Goal: Transaction & Acquisition: Purchase product/service

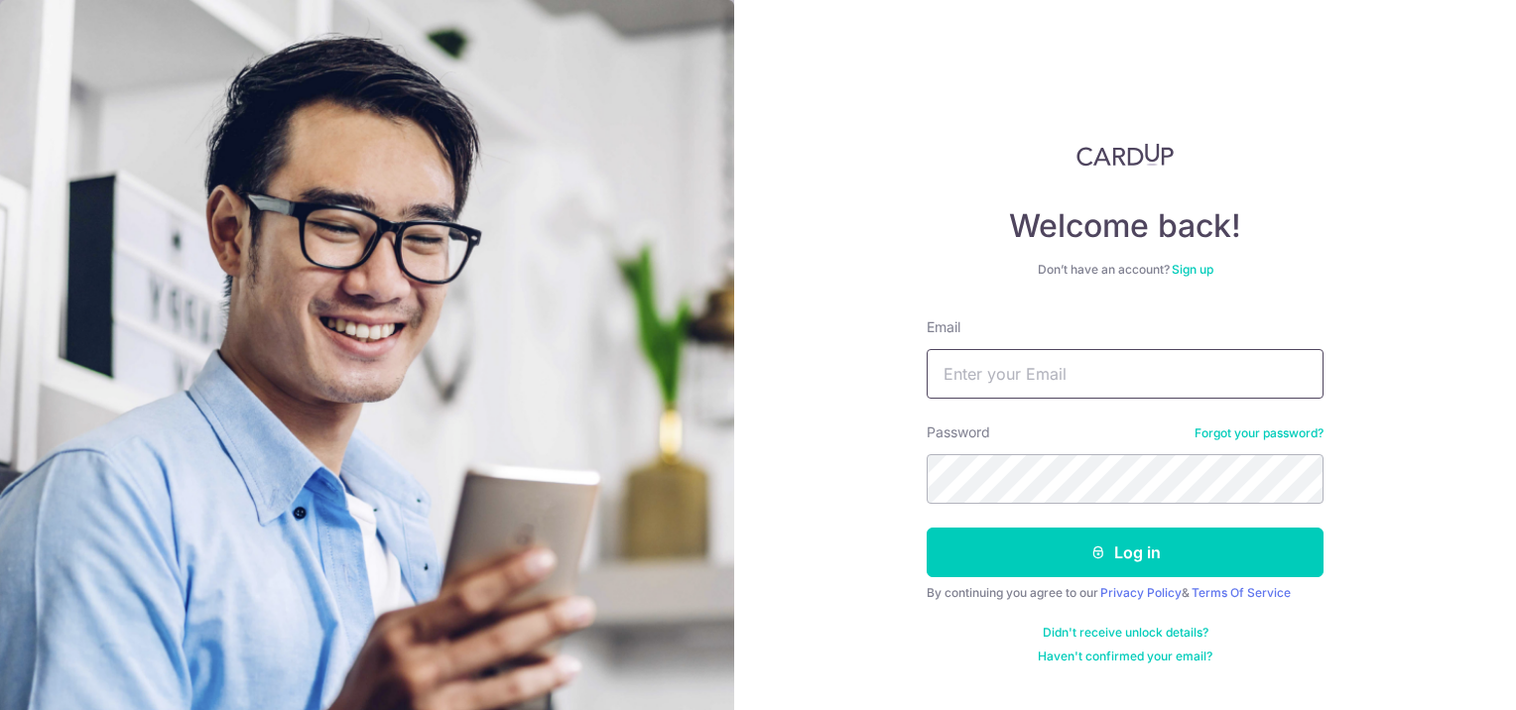
click at [1089, 390] on input "Email" at bounding box center [1125, 374] width 397 height 50
type input "spmolumby@gmail.com"
click at [927, 528] on button "Log in" at bounding box center [1125, 553] width 397 height 50
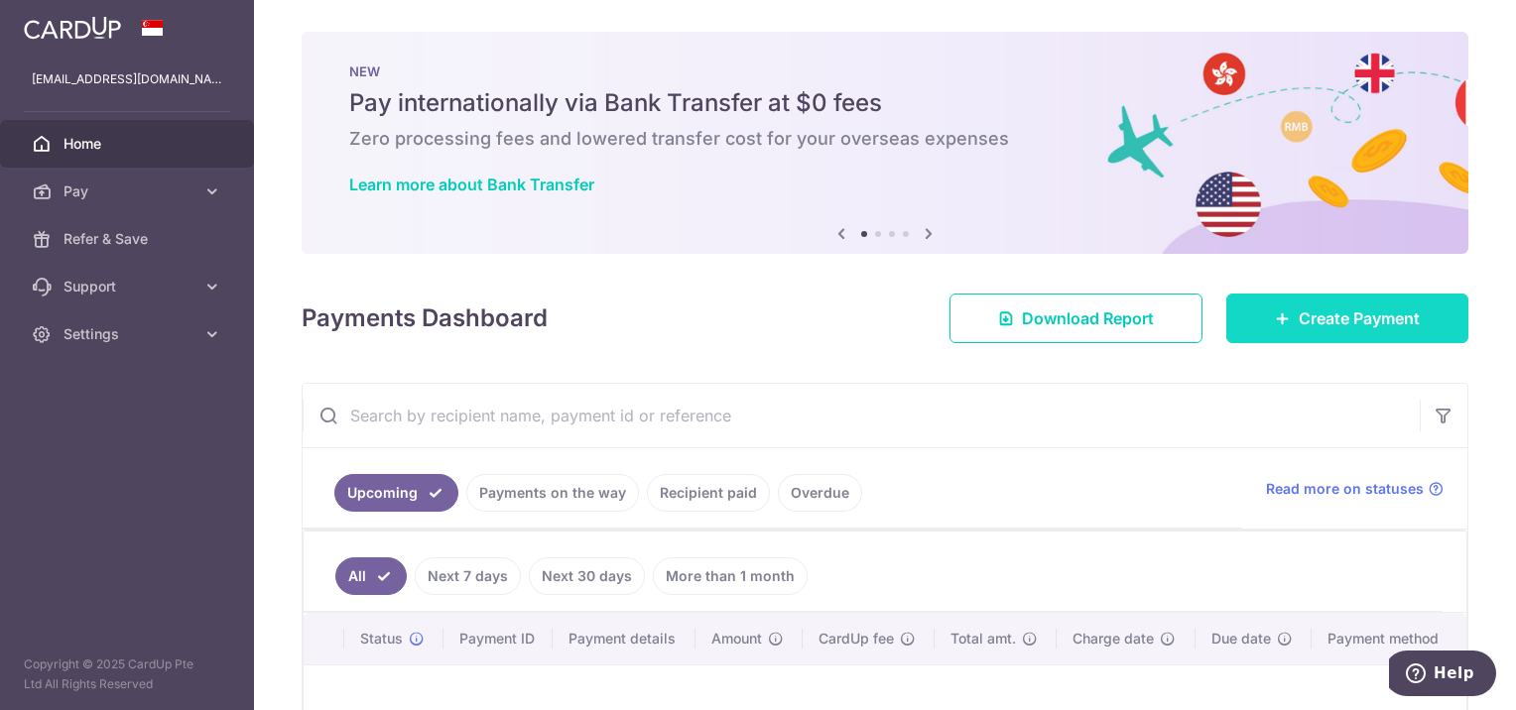
click at [1334, 328] on span "Create Payment" at bounding box center [1359, 319] width 121 height 24
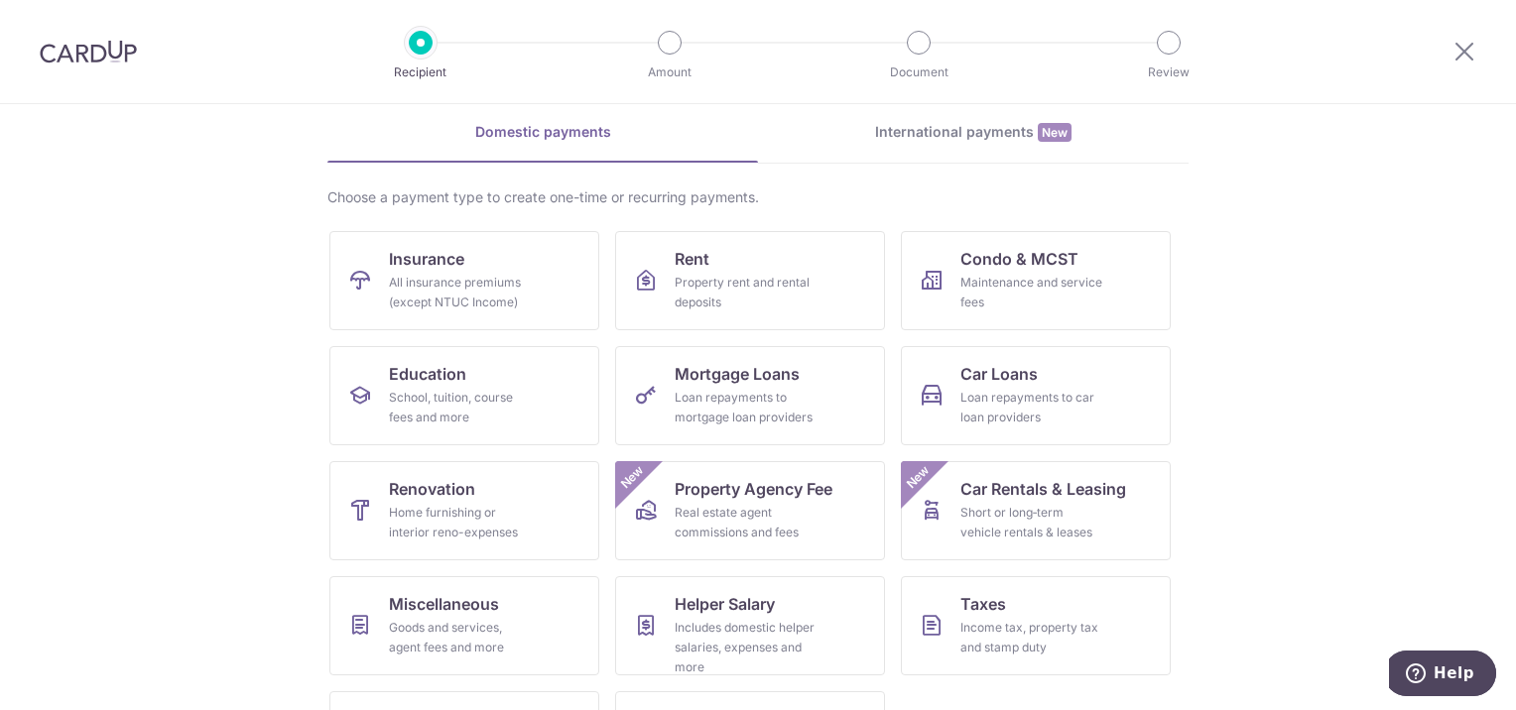
scroll to position [85, 0]
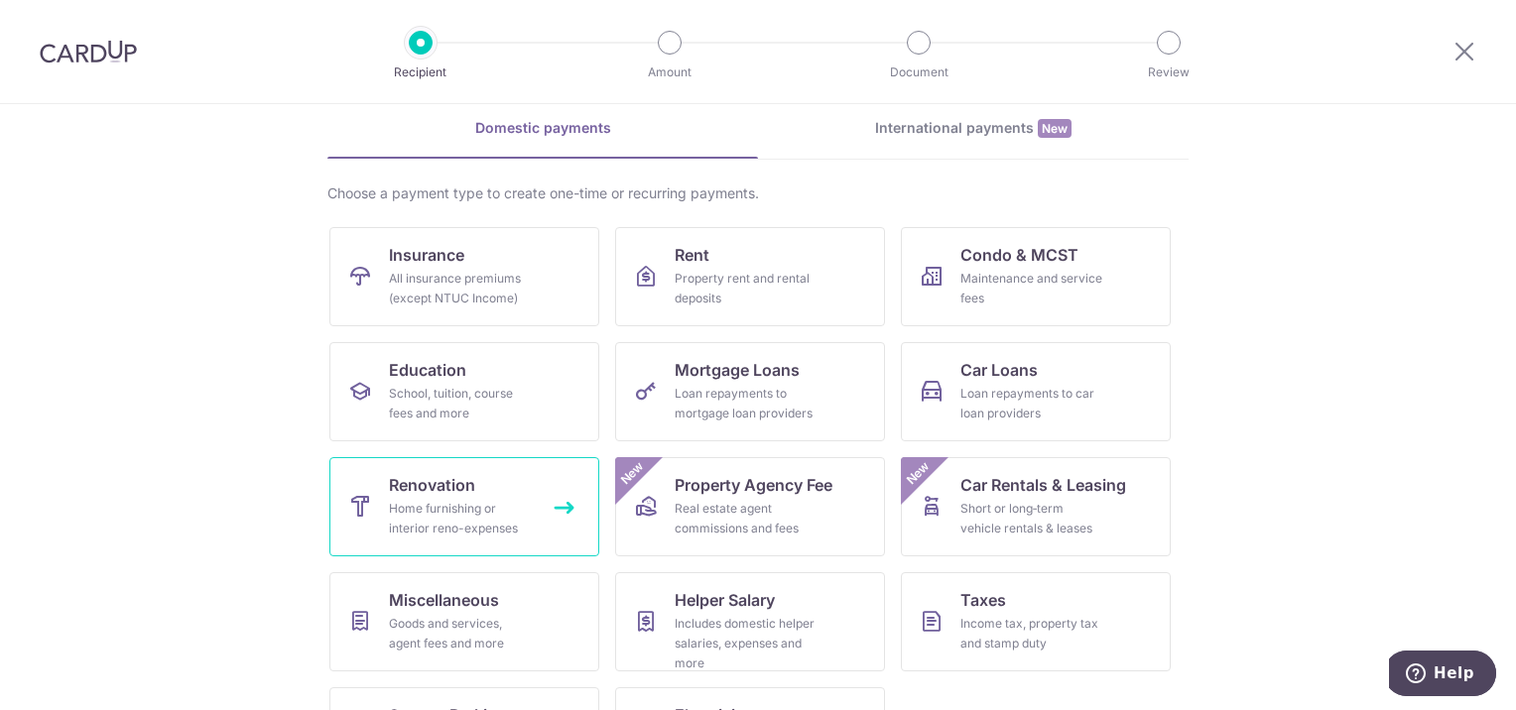
click at [411, 512] on div "Home furnishing or interior reno-expenses" at bounding box center [460, 519] width 143 height 40
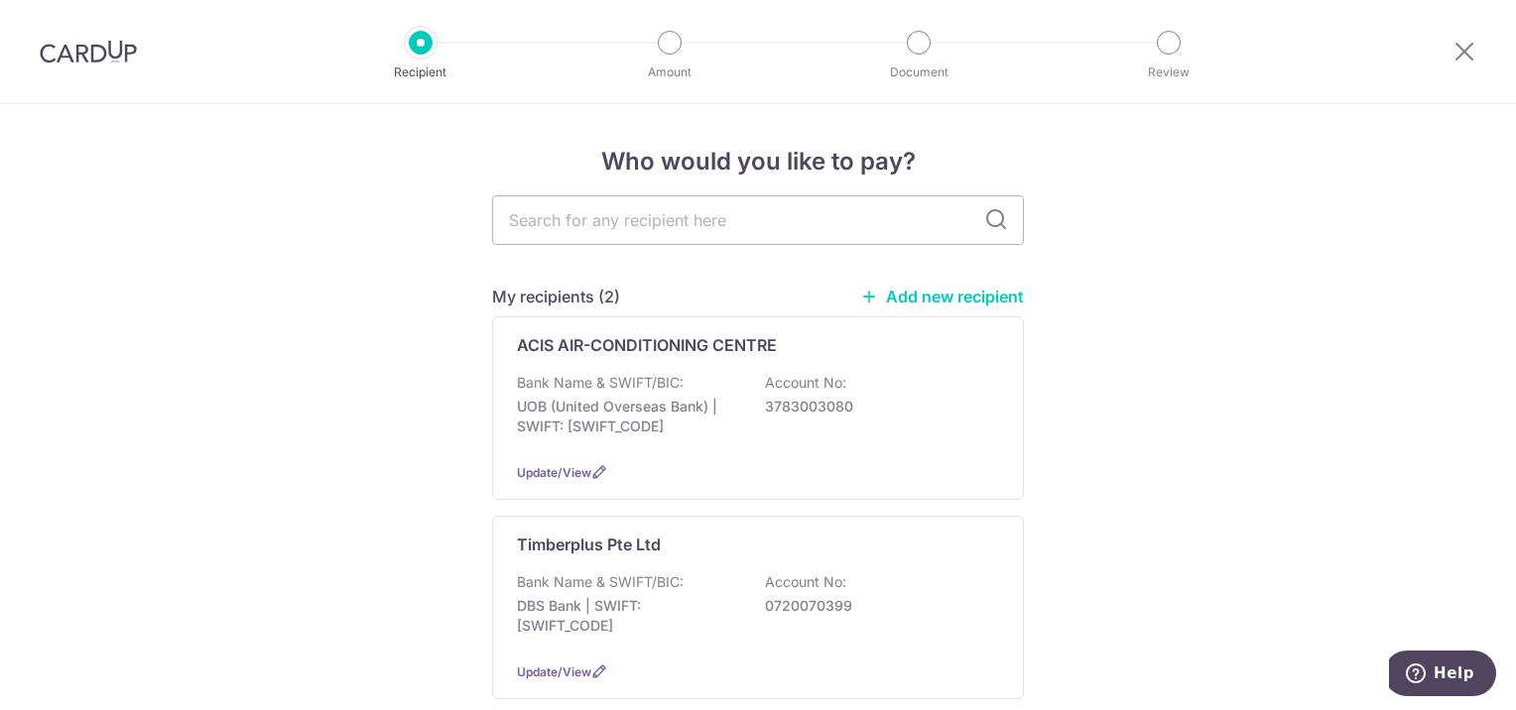
click at [954, 303] on link "Add new recipient" at bounding box center [942, 297] width 164 height 20
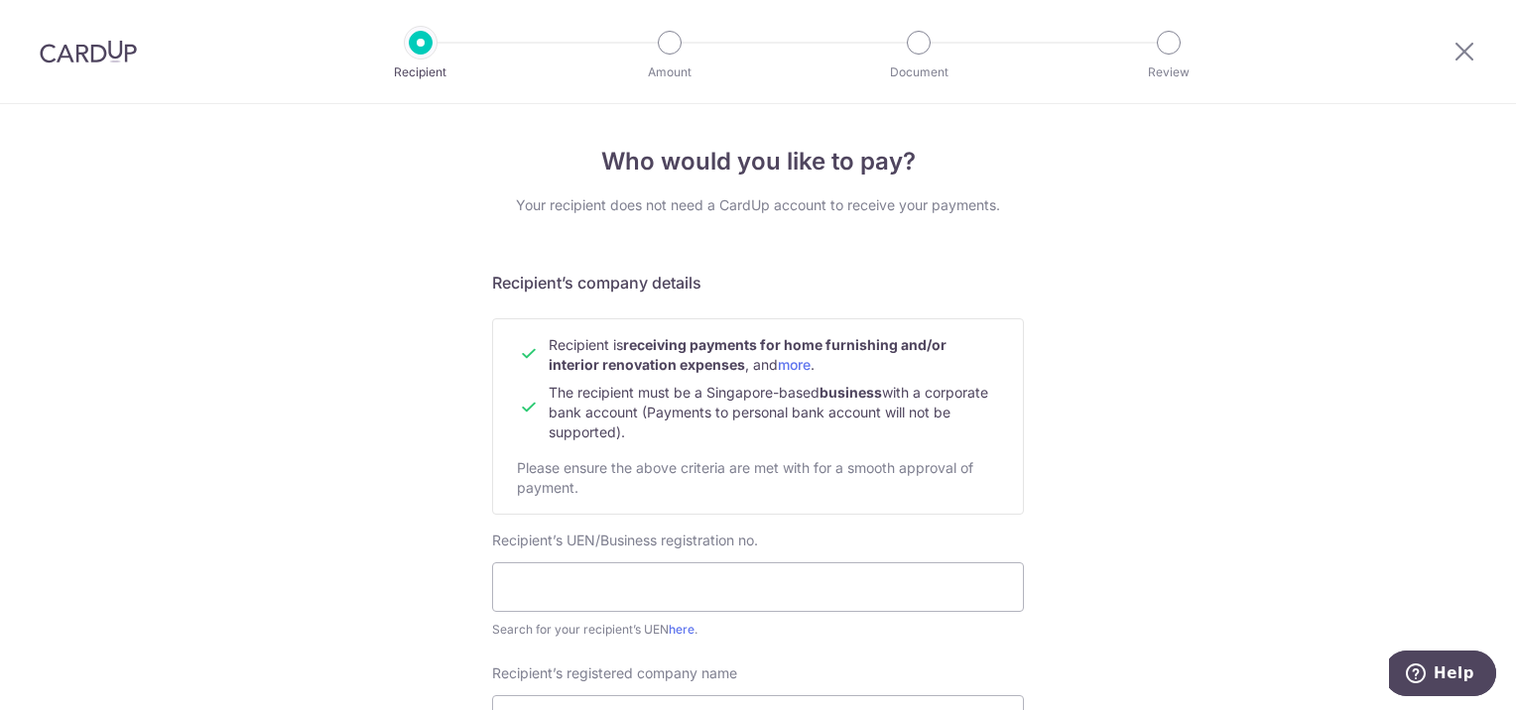
scroll to position [226, 0]
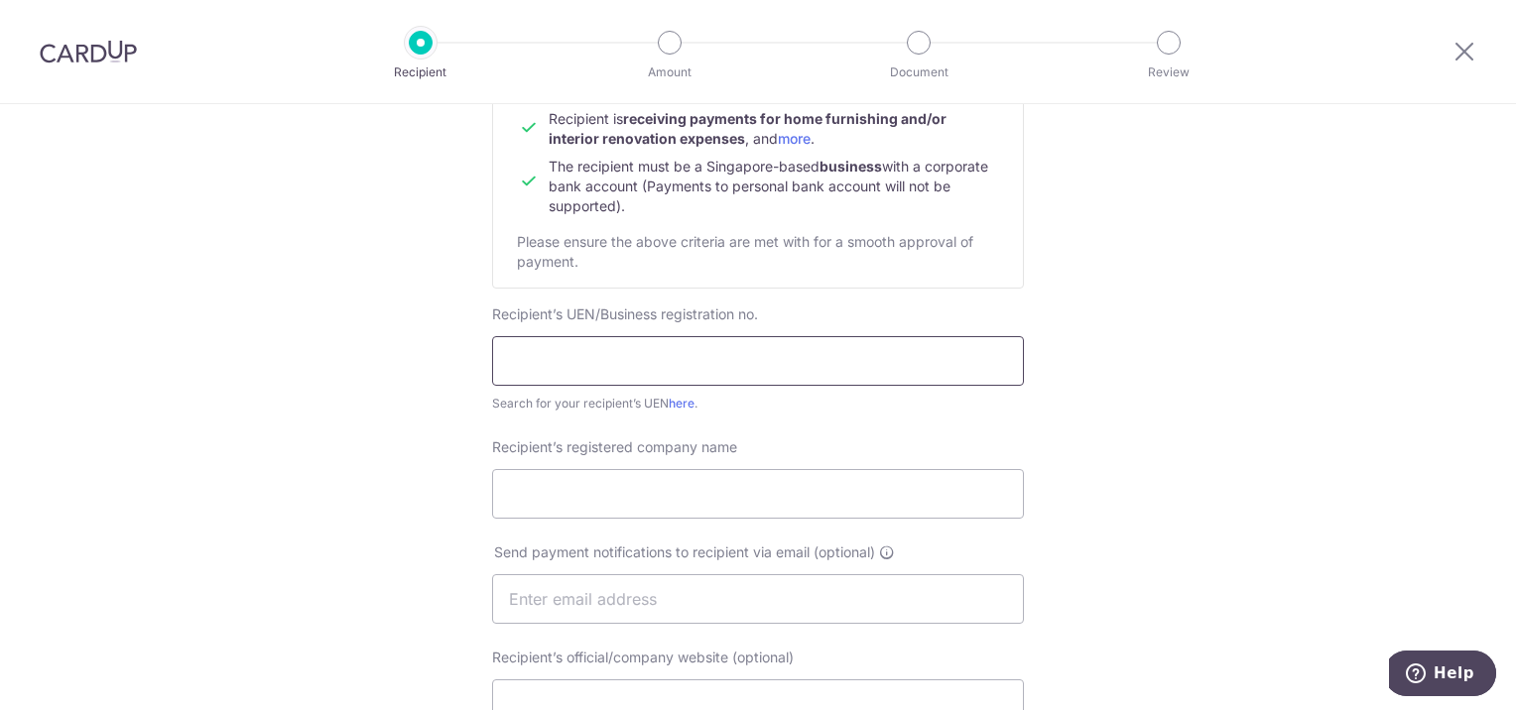
click at [771, 365] on input "text" at bounding box center [758, 361] width 532 height 50
click at [699, 493] on input "Recipient’s registered company name" at bounding box center [758, 494] width 532 height 50
drag, startPoint x: 847, startPoint y: 364, endPoint x: 587, endPoint y: 351, distance: 260.3
click at [587, 351] on input "53410991LHCSS services and maintenance" at bounding box center [758, 361] width 532 height 50
type input "53410991L"
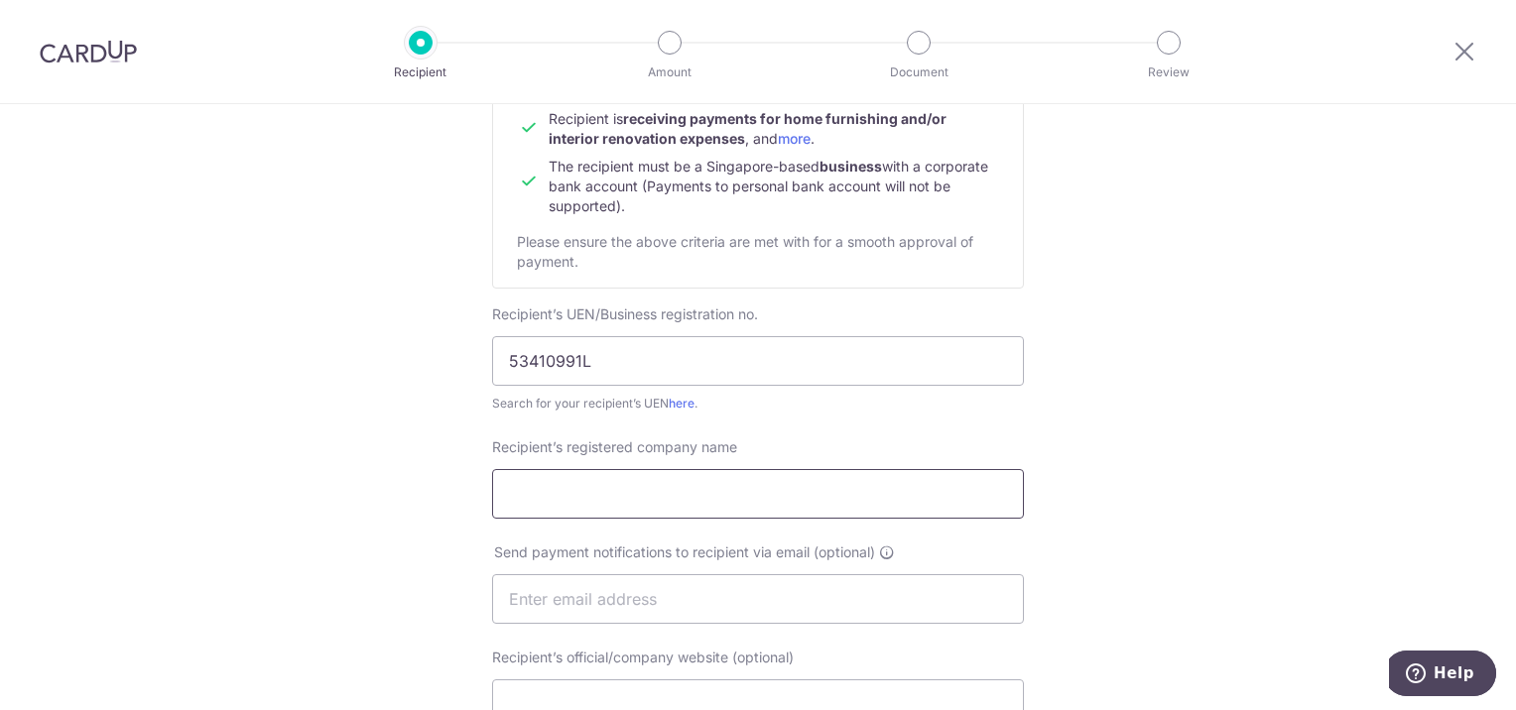
click at [577, 489] on input "Recipient’s registered company name" at bounding box center [758, 494] width 532 height 50
paste input "HCSS services and maintenance"
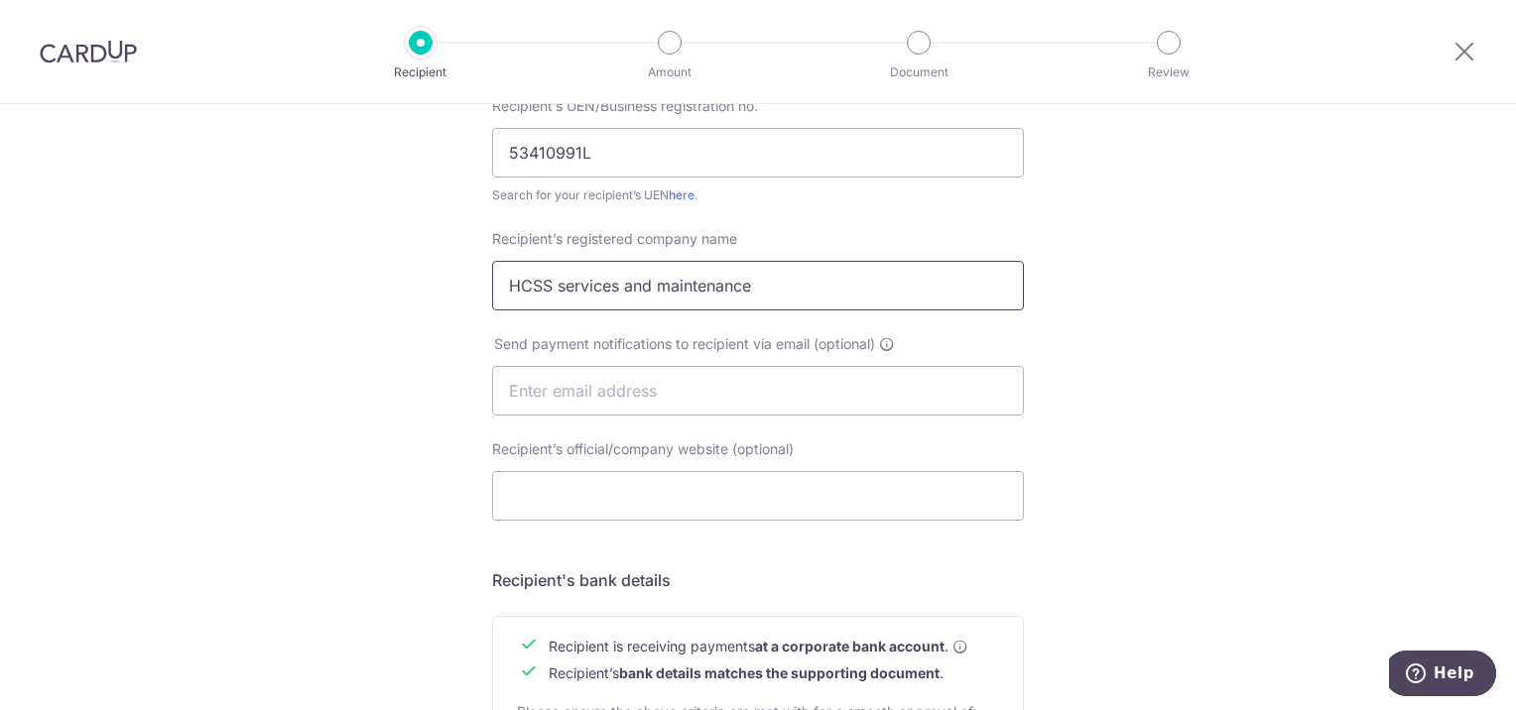
scroll to position [436, 0]
type input "HCSS services and maintenance"
click at [572, 397] on input "text" at bounding box center [758, 390] width 532 height 50
type input "spmolumby@gmail.com"
drag, startPoint x: 711, startPoint y: 396, endPoint x: 482, endPoint y: 374, distance: 230.2
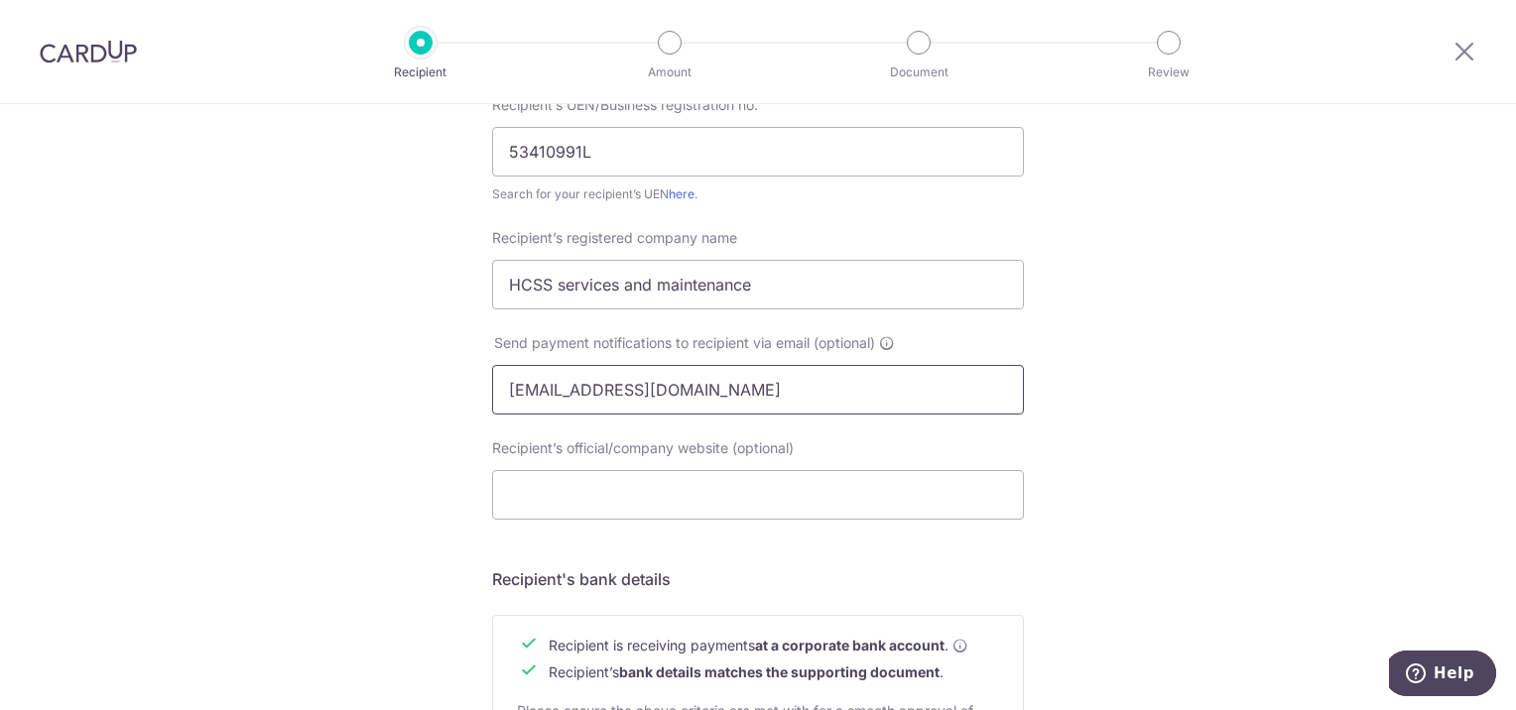
click at [482, 374] on div "Send payment notifications to recipient via email (optional) spmolumby@gmail.com" at bounding box center [758, 373] width 556 height 81
click at [553, 494] on input "Recipient’s official/company website (optional)" at bounding box center [758, 495] width 532 height 50
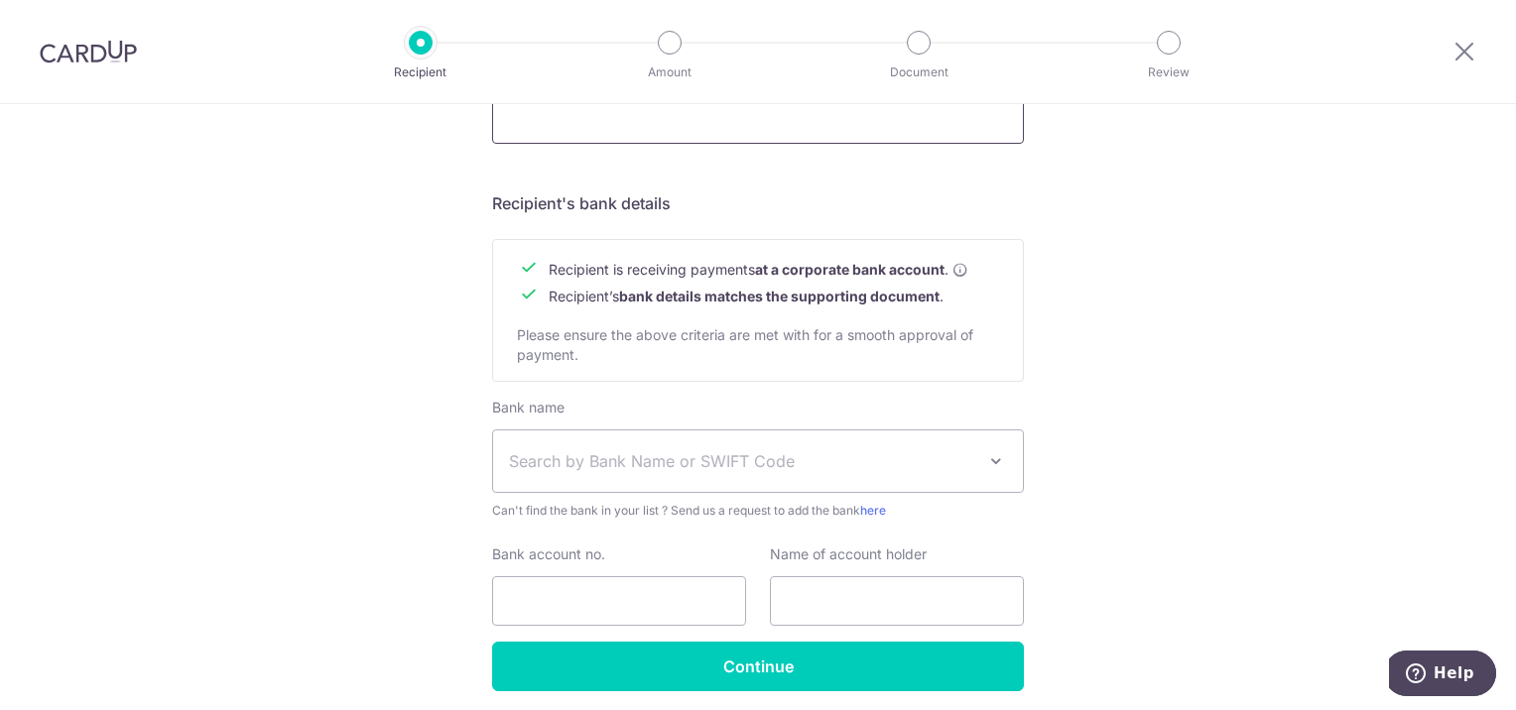
scroll to position [821, 0]
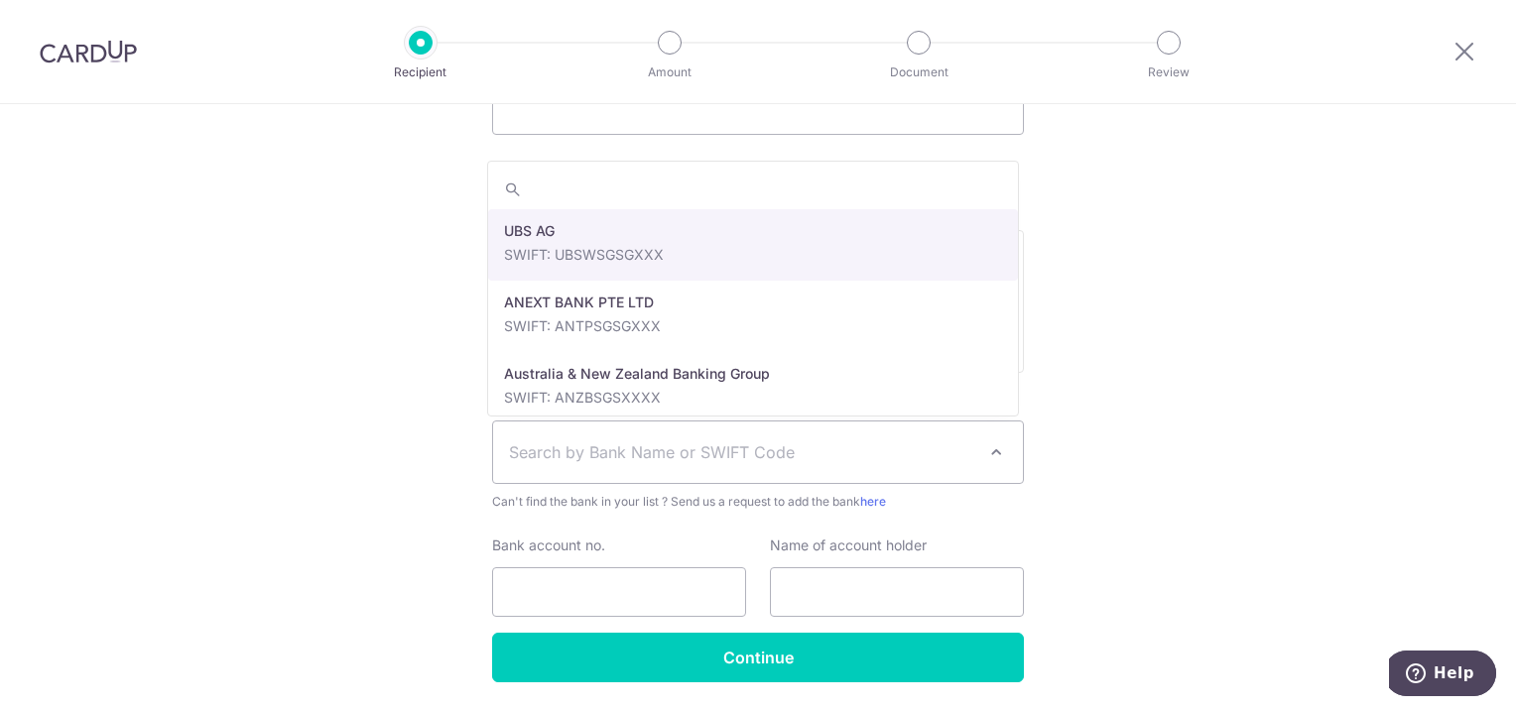
click at [606, 470] on span "Search by Bank Name or SWIFT Code" at bounding box center [758, 453] width 530 height 62
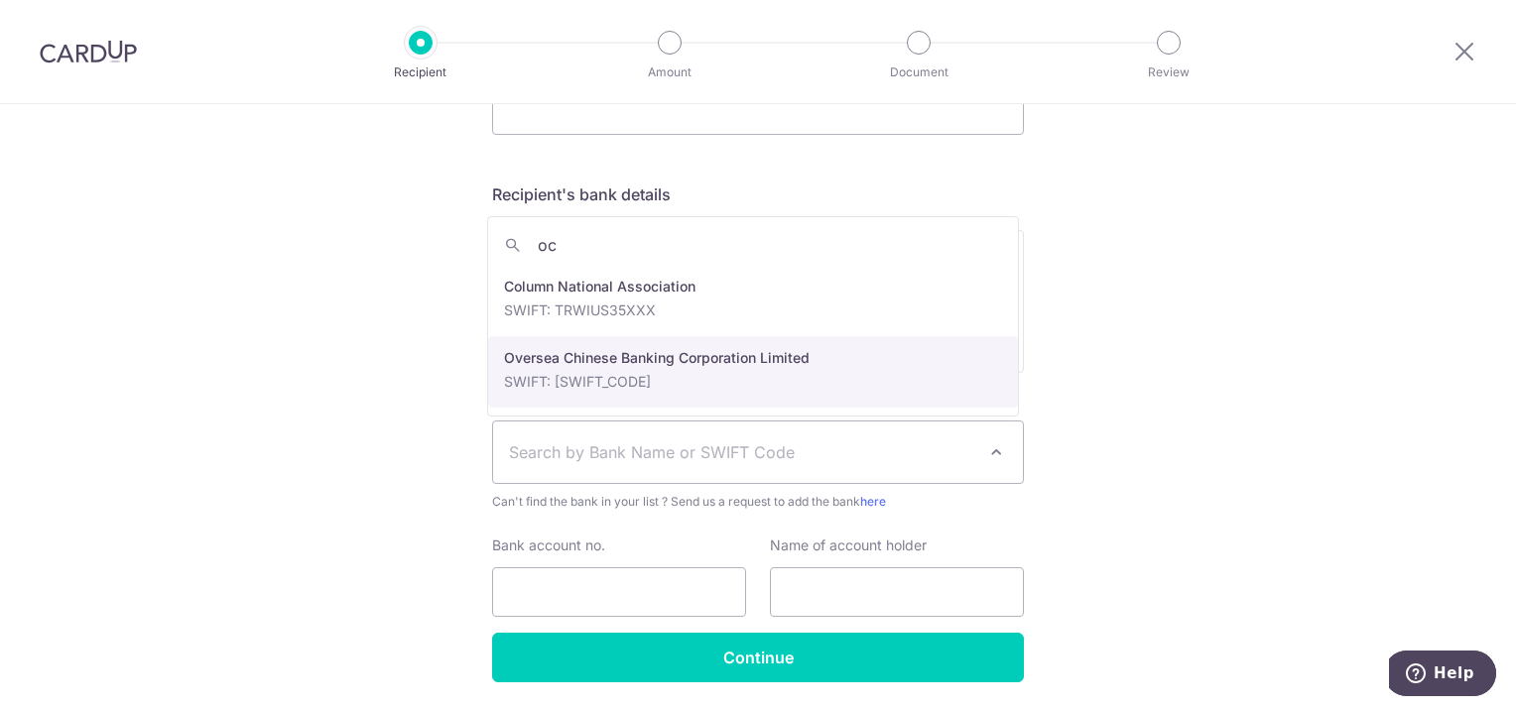
type input "oc"
select select "12"
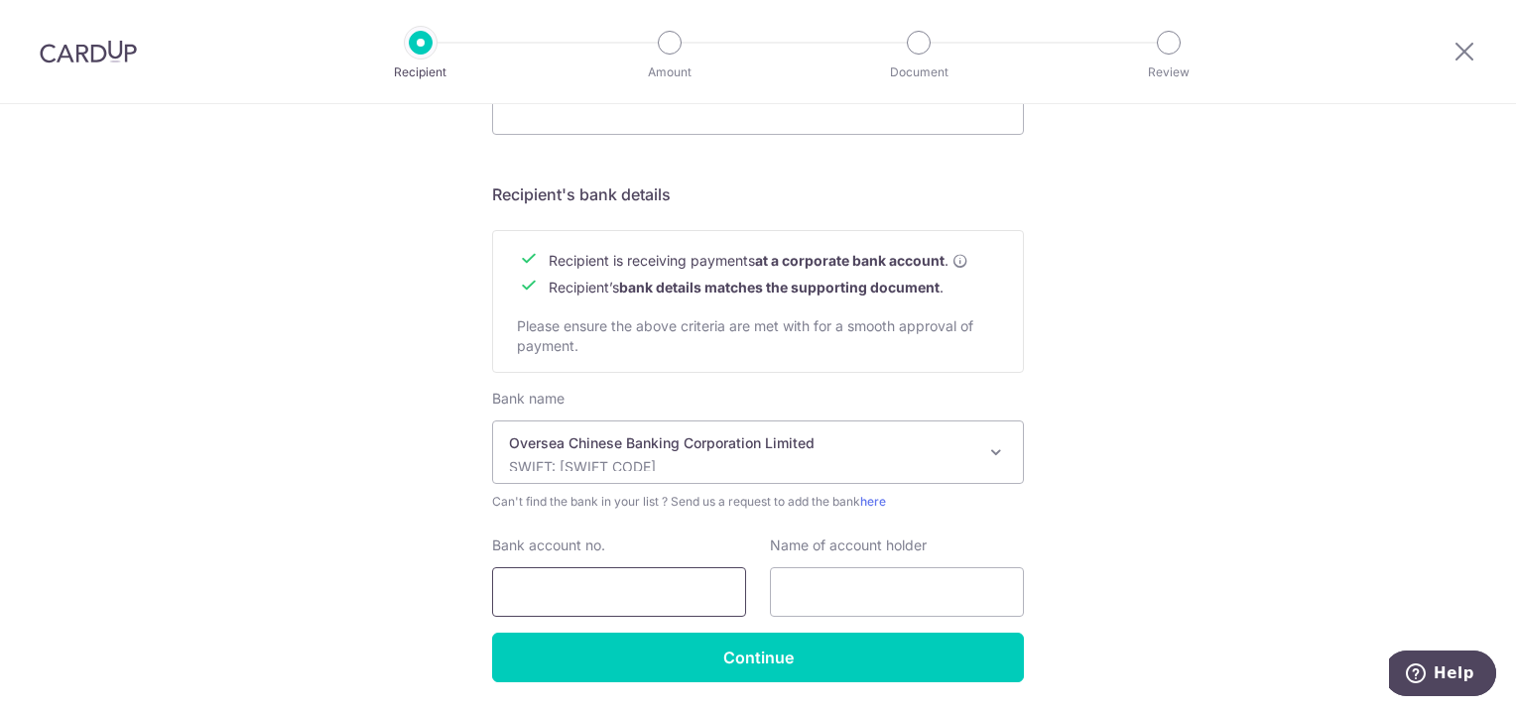
click at [611, 593] on input "Bank account no." at bounding box center [619, 593] width 254 height 50
type input "601101157001"
click at [846, 586] on input "text" at bounding box center [897, 593] width 254 height 50
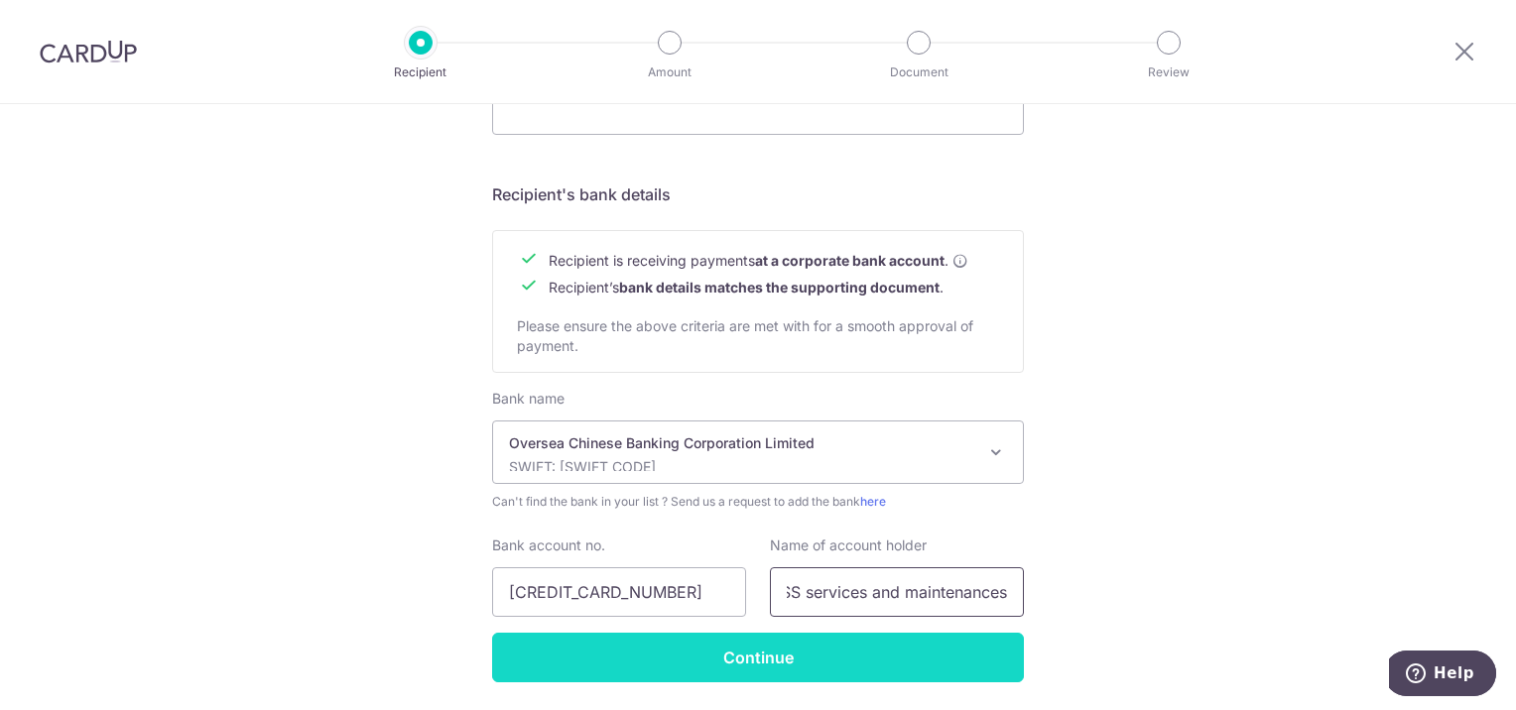
type input "HCSS services and maintenances"
click at [822, 655] on input "Continue" at bounding box center [758, 658] width 532 height 50
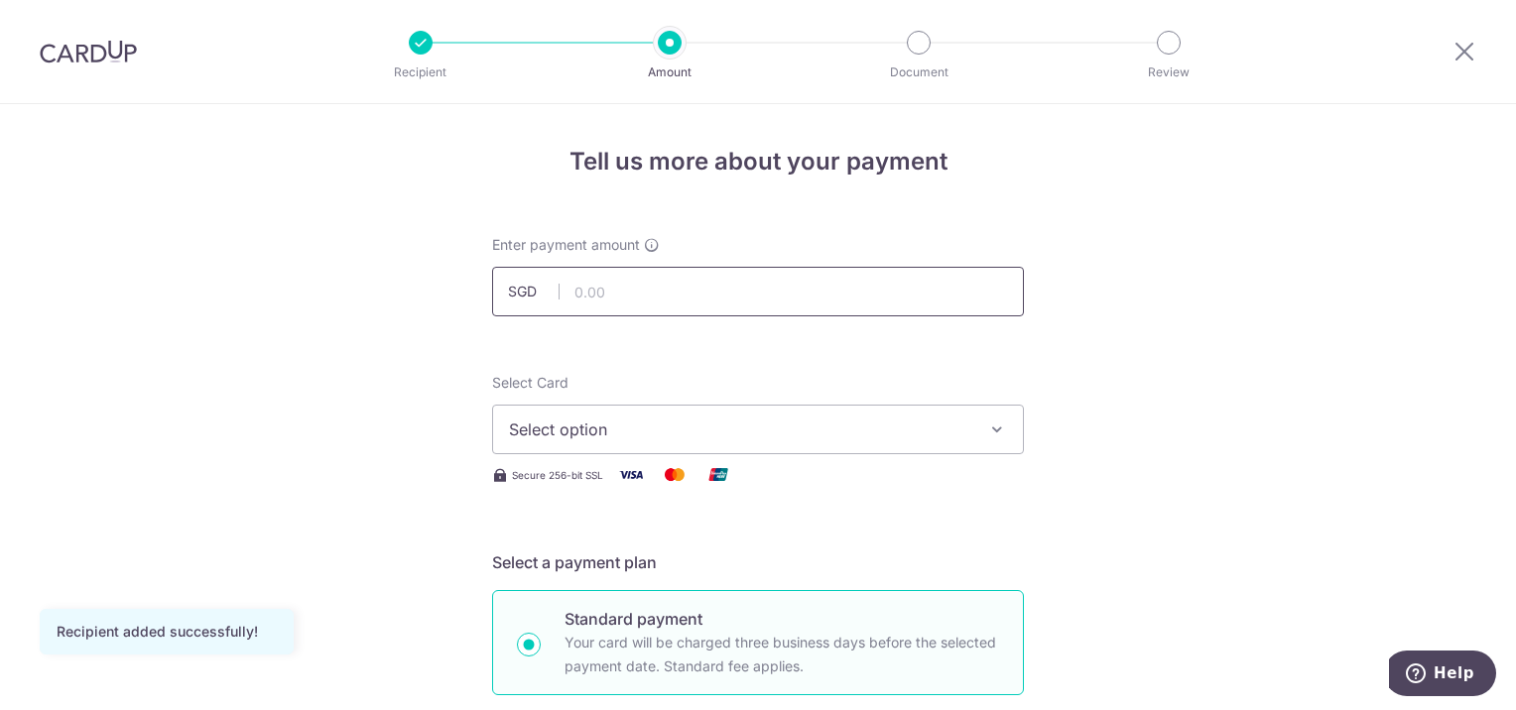
click at [616, 303] on input "text" at bounding box center [758, 292] width 532 height 50
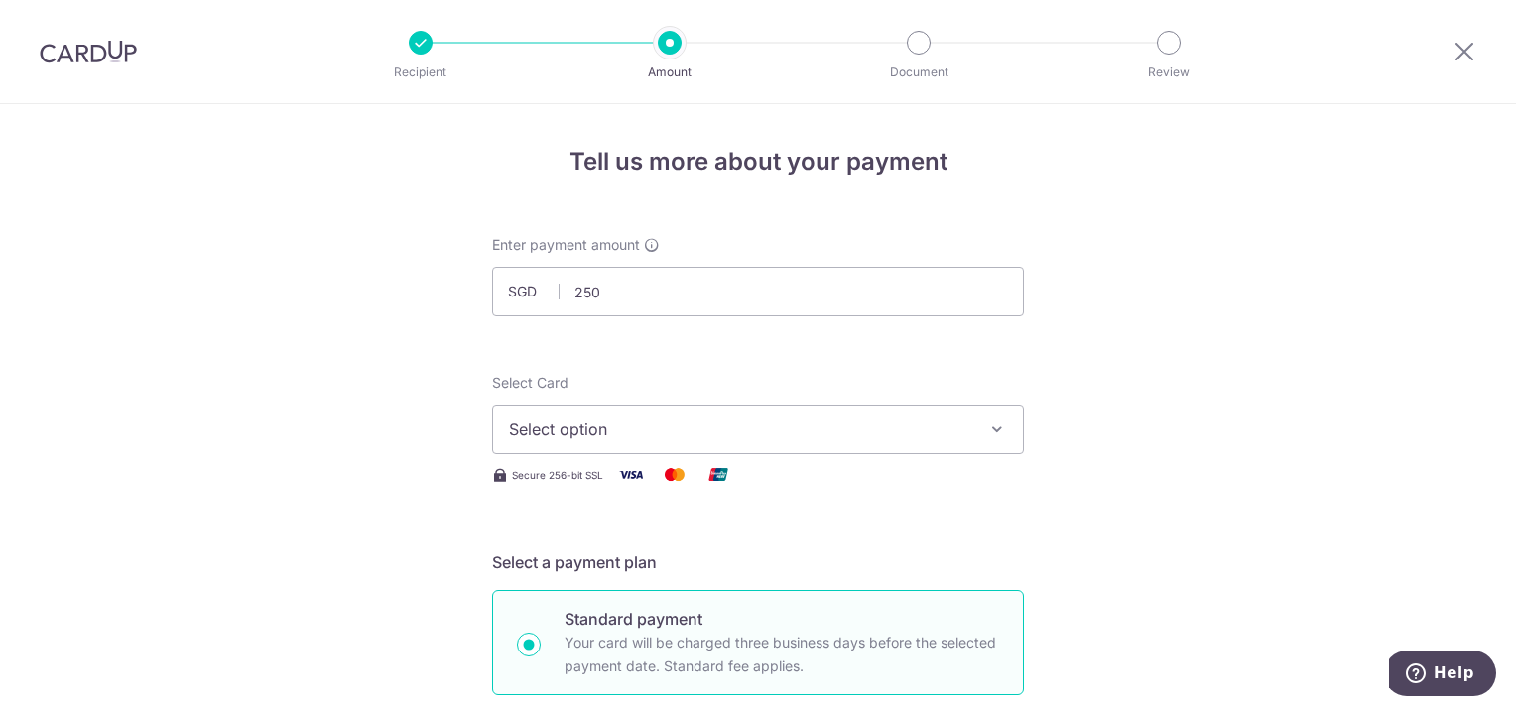
type input "250.00"
click at [617, 438] on span "Select option" at bounding box center [740, 430] width 462 height 24
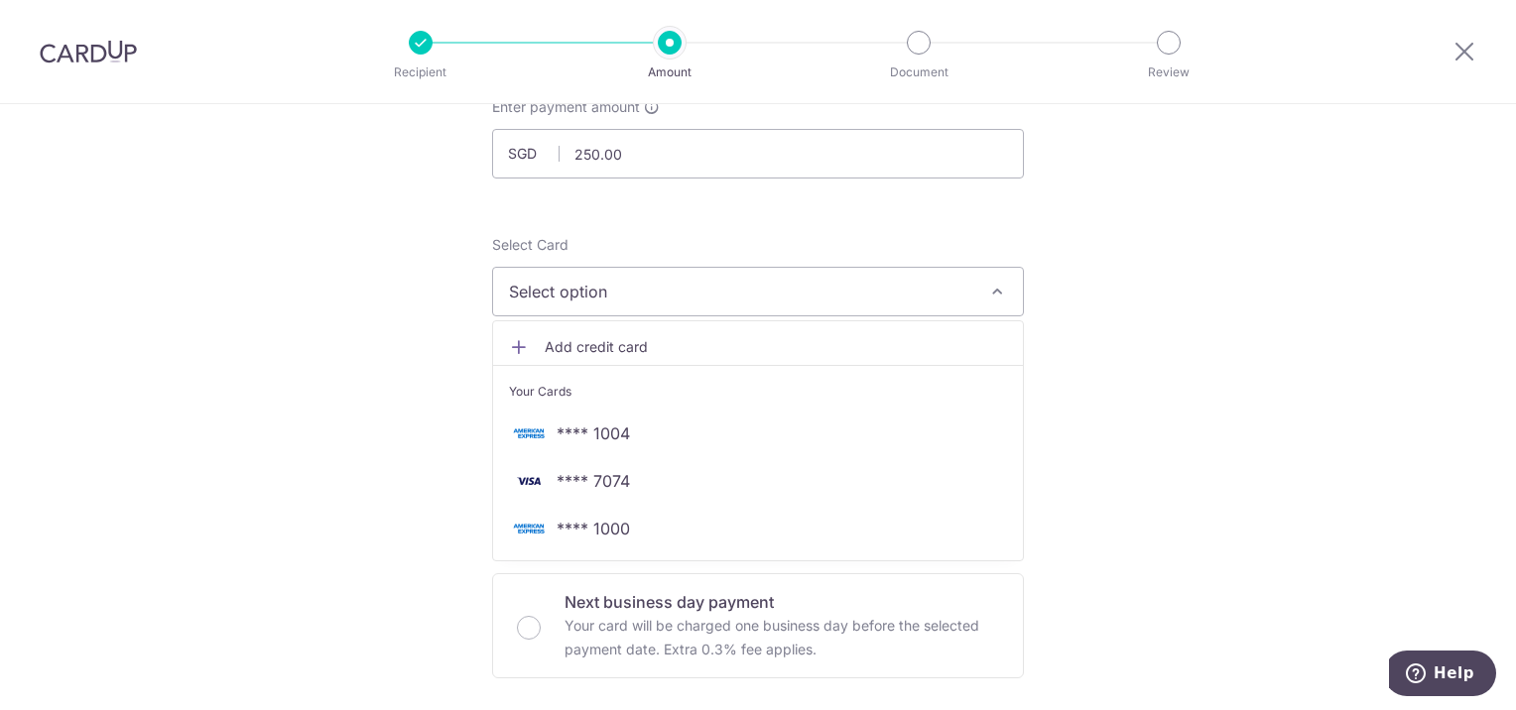
scroll to position [139, 0]
click at [566, 532] on span "**** 1000" at bounding box center [593, 528] width 73 height 24
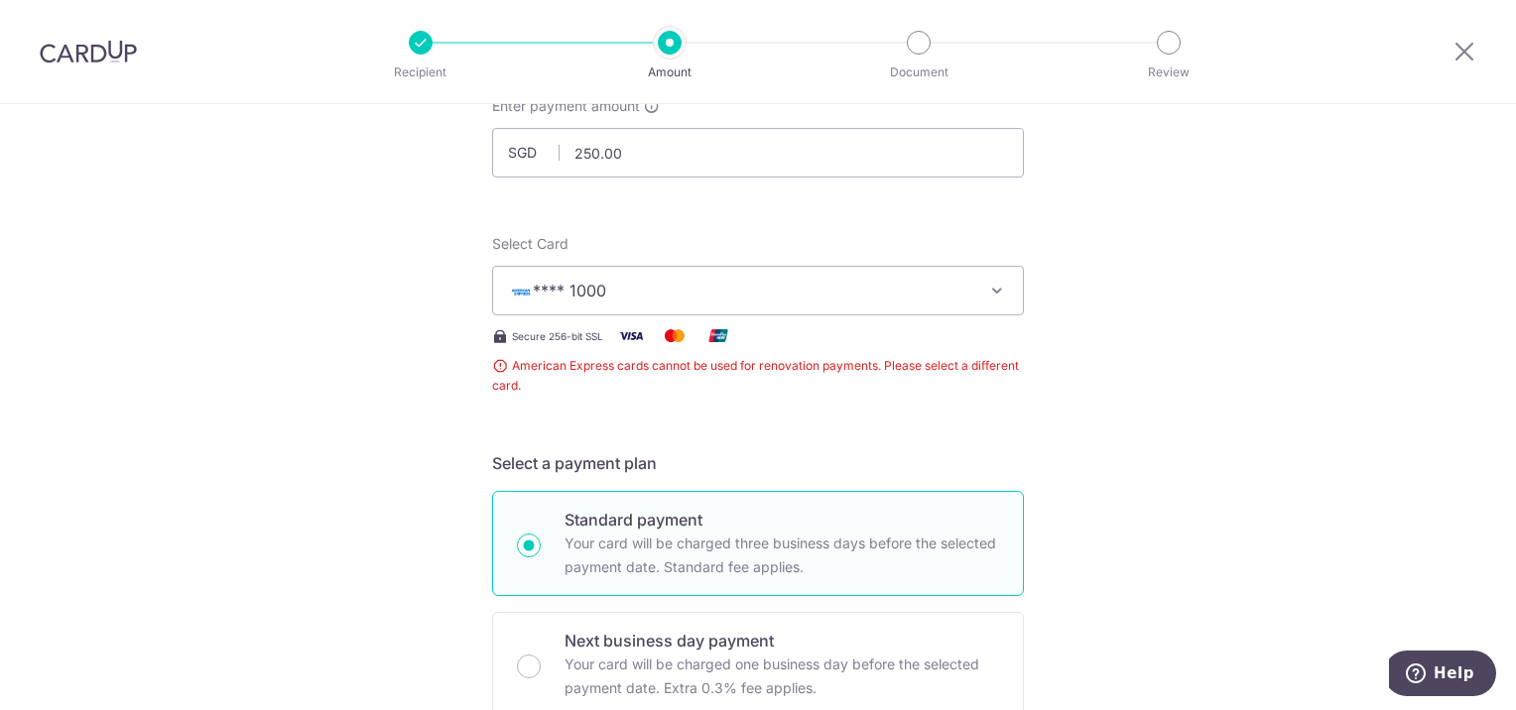
click at [566, 532] on p "Your card will be charged three business days before the selected payment date.…" at bounding box center [782, 556] width 435 height 48
click at [541, 534] on input "Standard payment Your card will be charged three business days before the selec…" at bounding box center [529, 546] width 24 height 24
click at [579, 278] on button "**** 1000" at bounding box center [758, 291] width 532 height 50
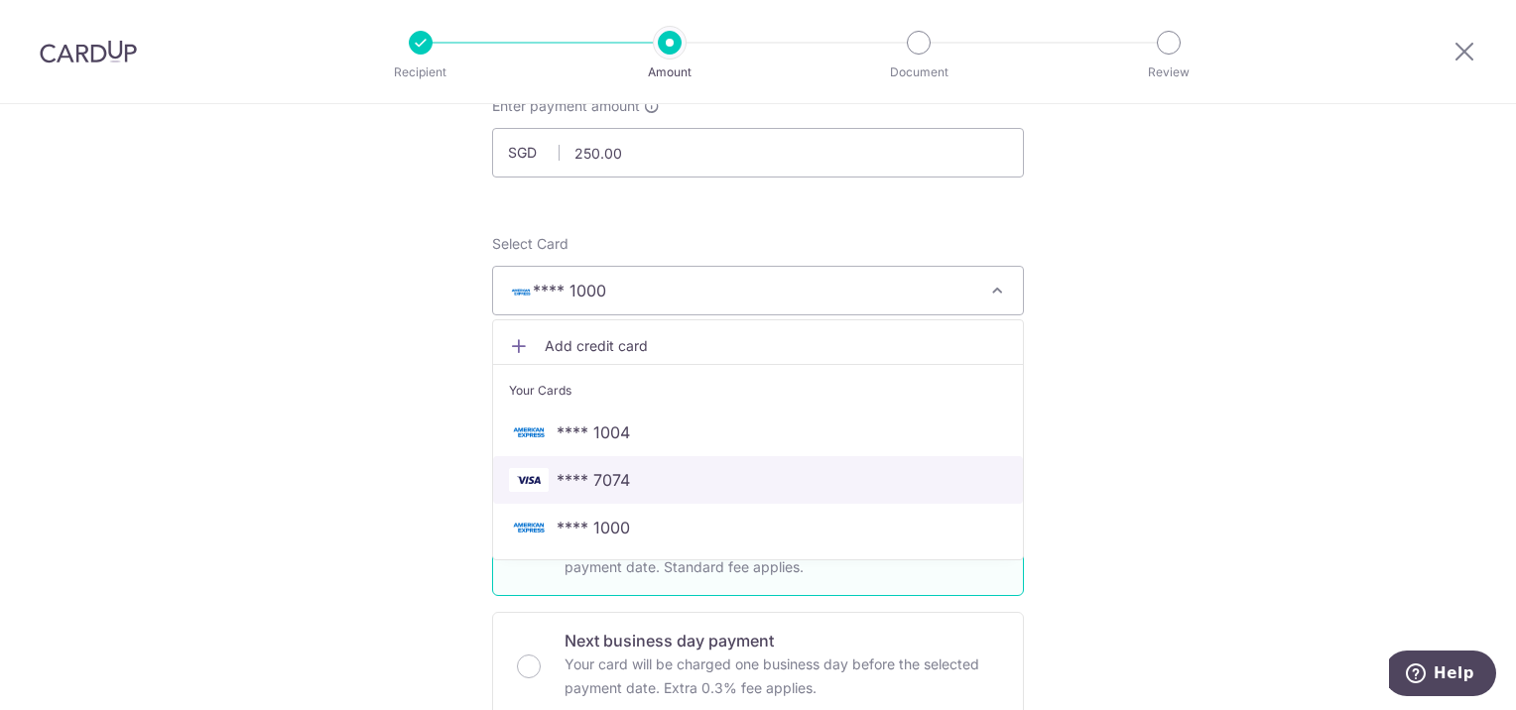
click at [602, 484] on span "**** 7074" at bounding box center [593, 480] width 73 height 24
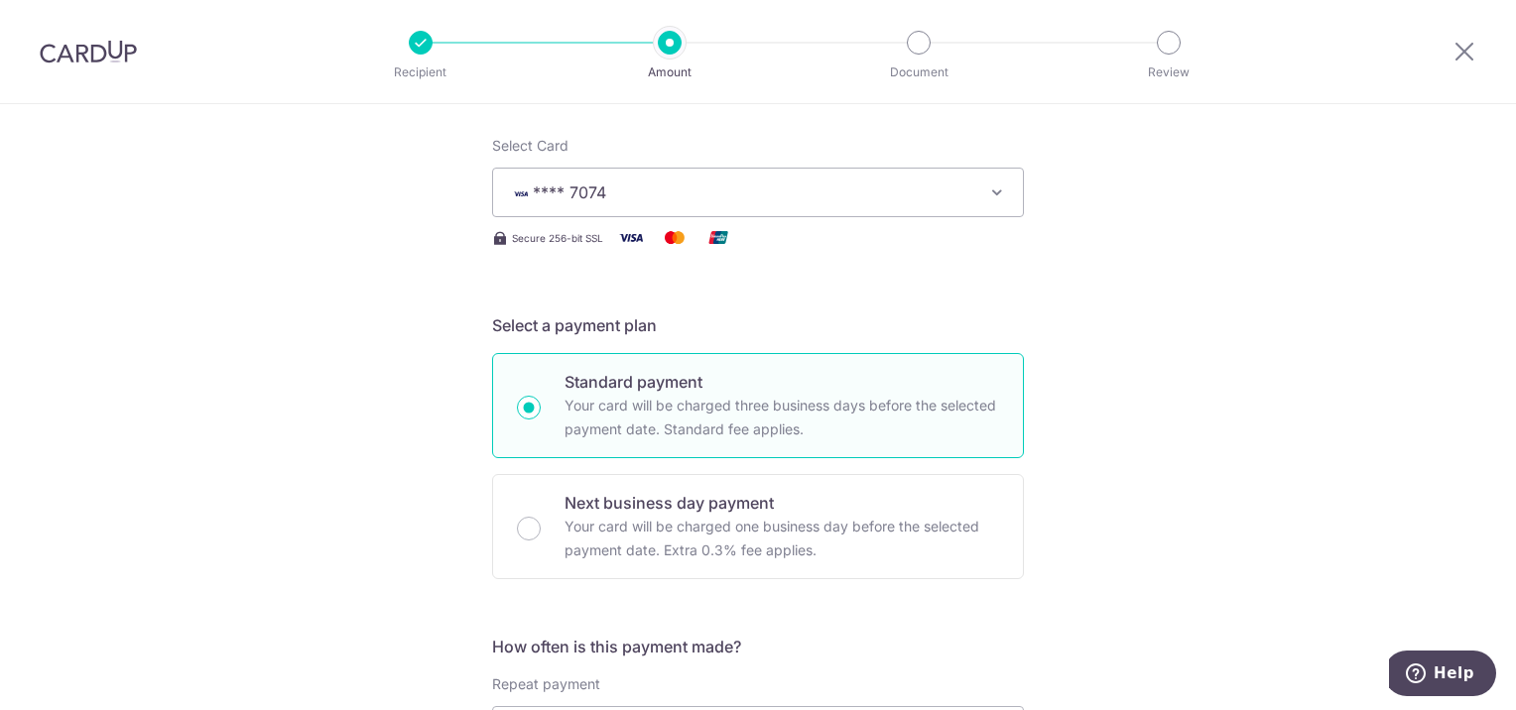
scroll to position [409, 0]
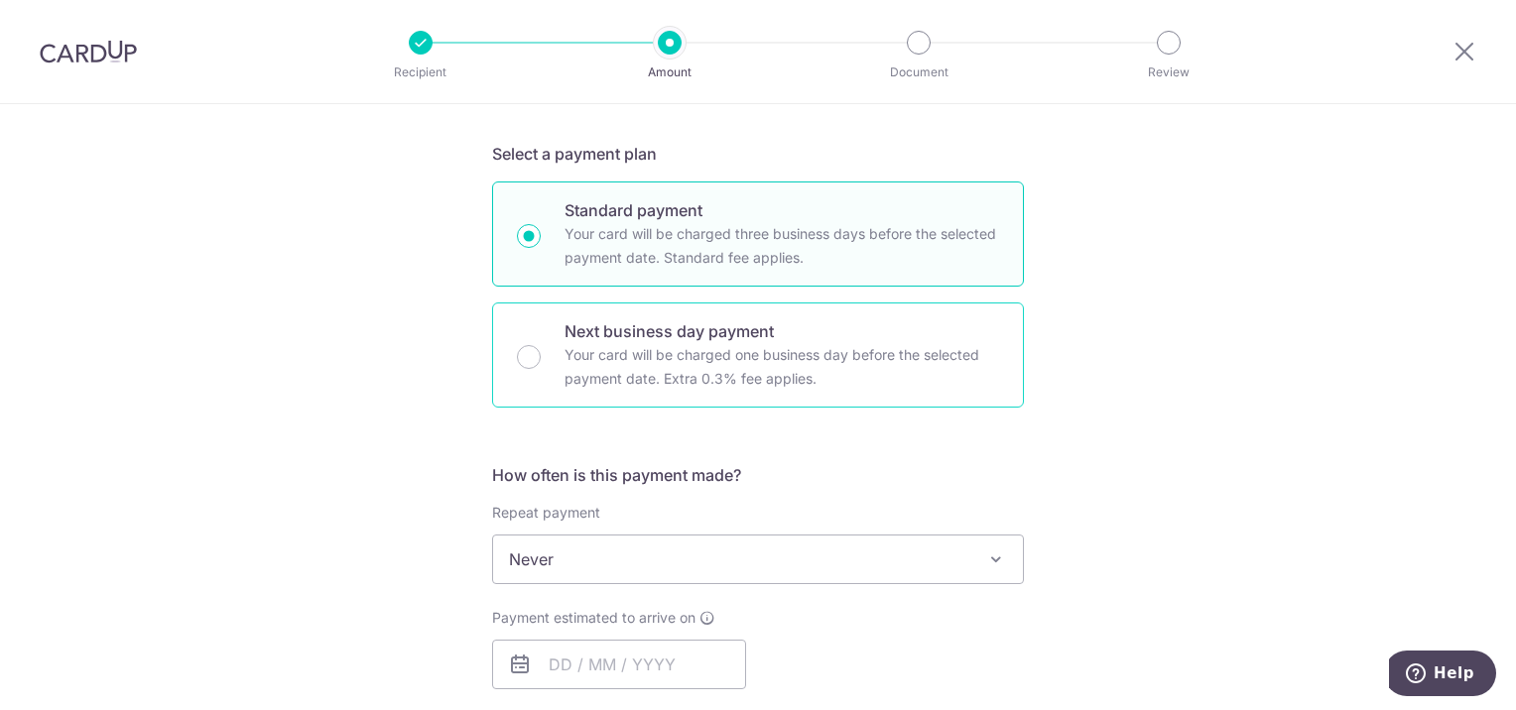
click at [549, 380] on div "Next business day payment Your card will be charged one business day before the…" at bounding box center [758, 355] width 532 height 105
radio input "false"
radio input "true"
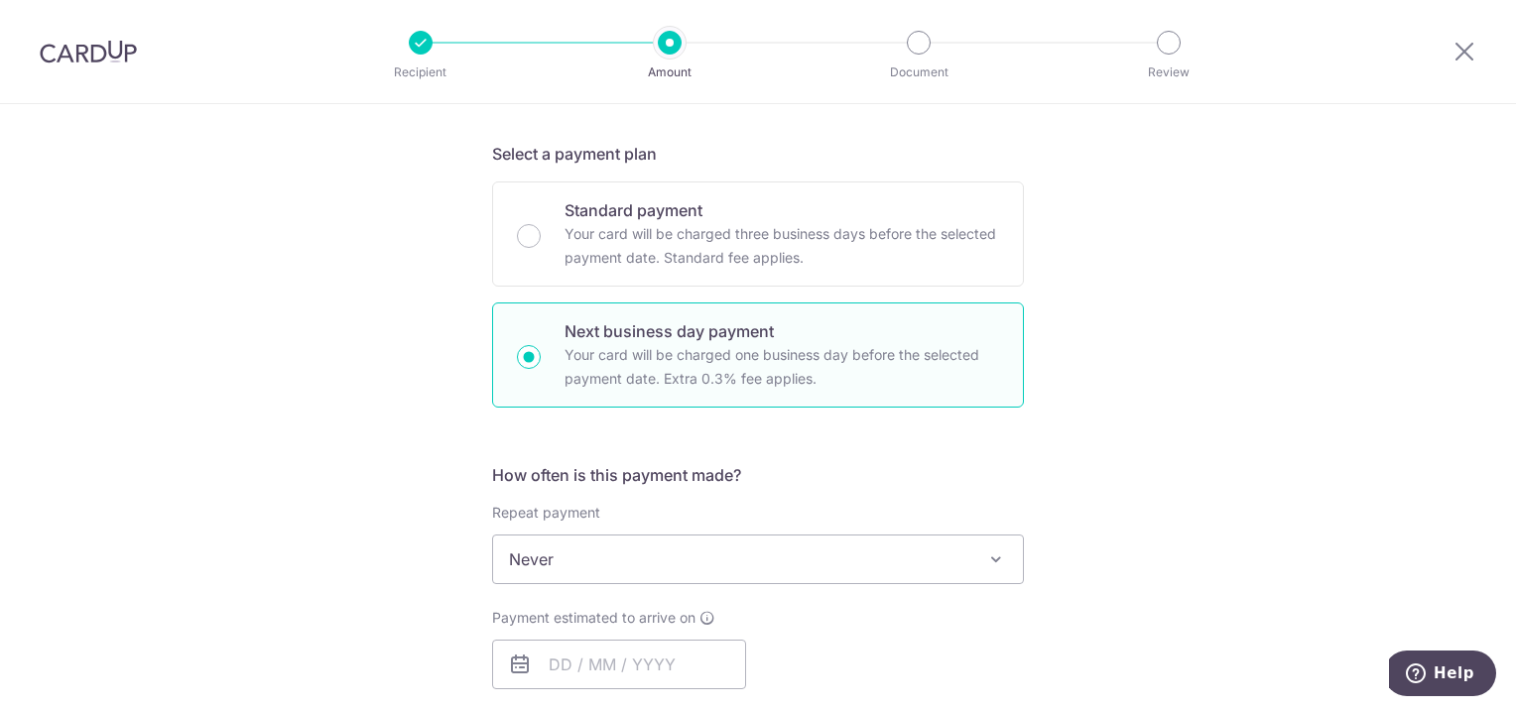
scroll to position [646, 0]
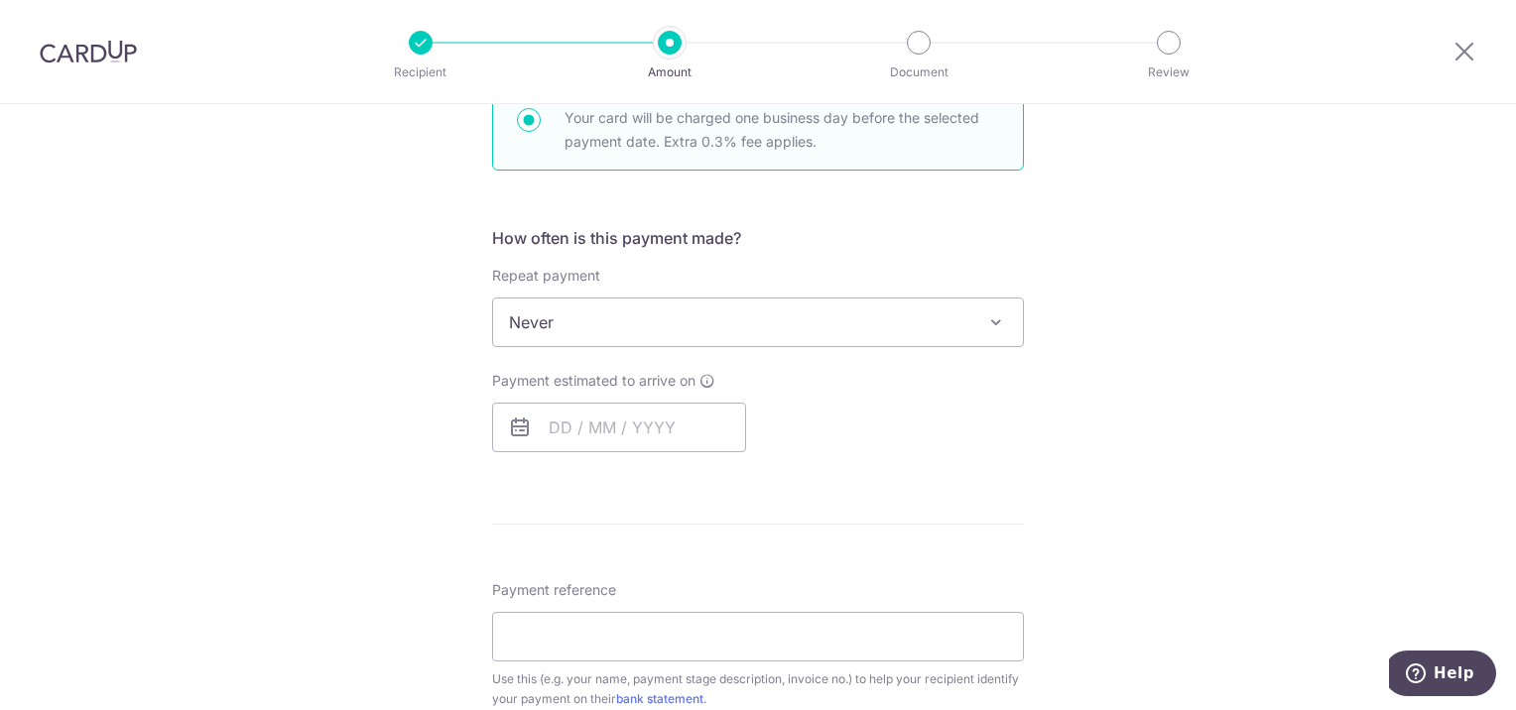
click at [607, 311] on span "Never" at bounding box center [758, 323] width 530 height 48
click at [617, 437] on input "text" at bounding box center [619, 428] width 254 height 50
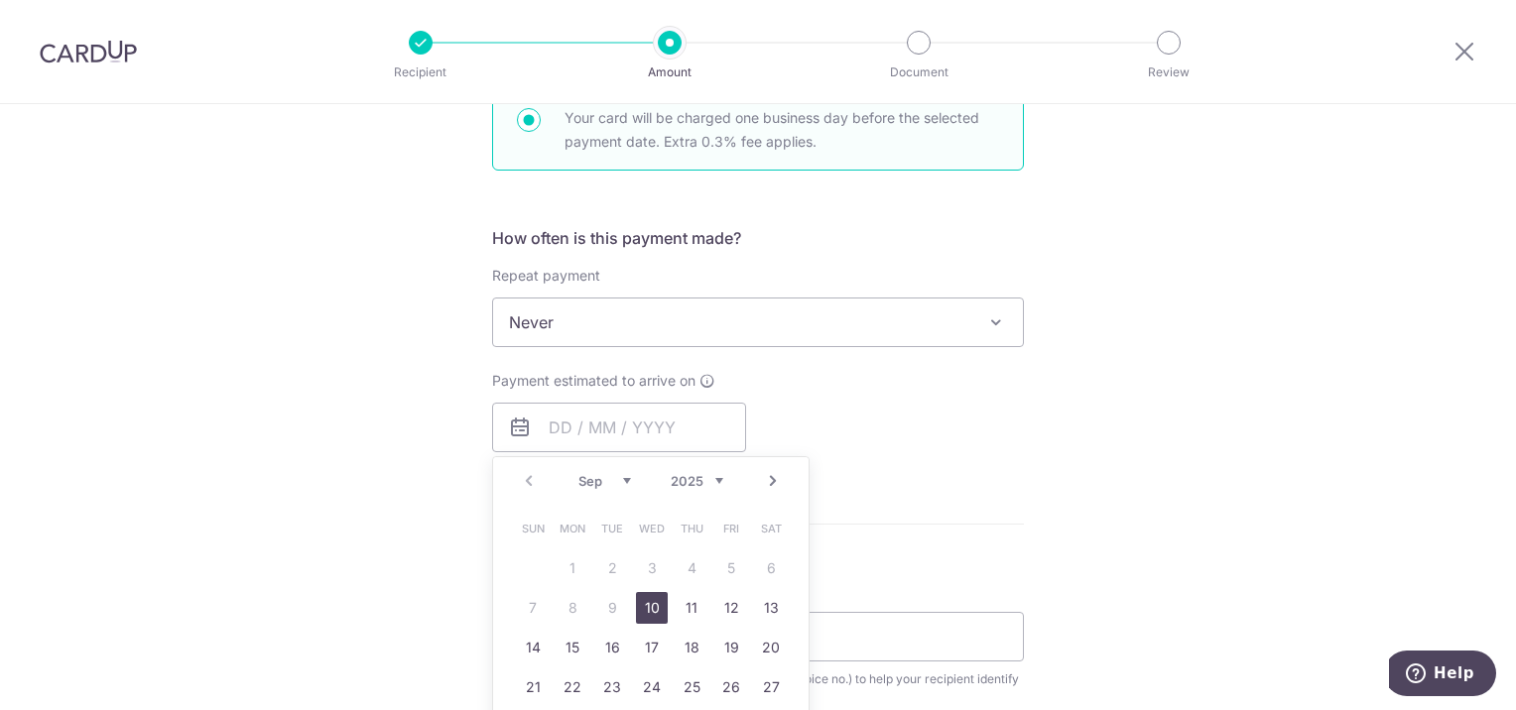
click at [642, 606] on link "10" at bounding box center [652, 608] width 32 height 32
type input "[DATE]"
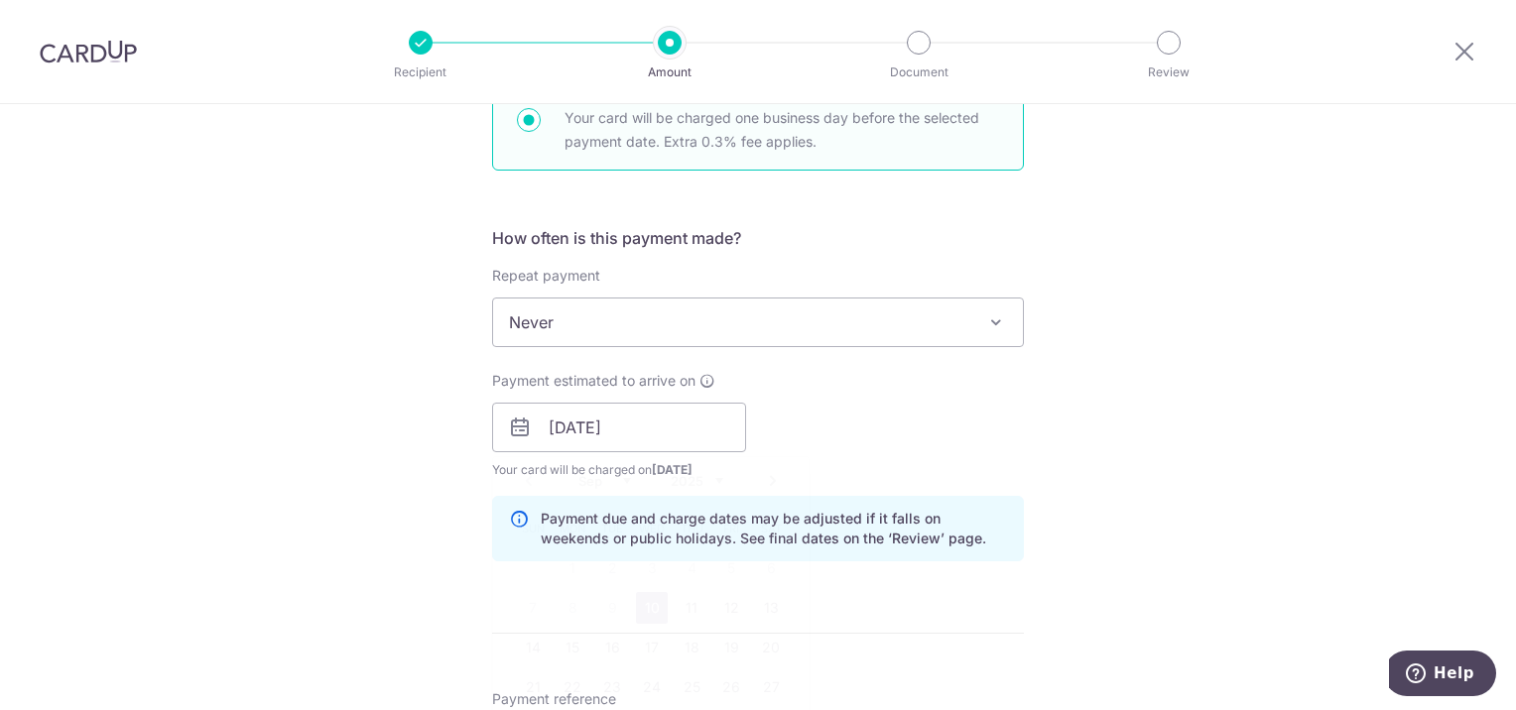
click at [642, 606] on form "Enter payment amount SGD 250.00 250.00 Recipient added successfully! Select Car…" at bounding box center [758, 529] width 532 height 1881
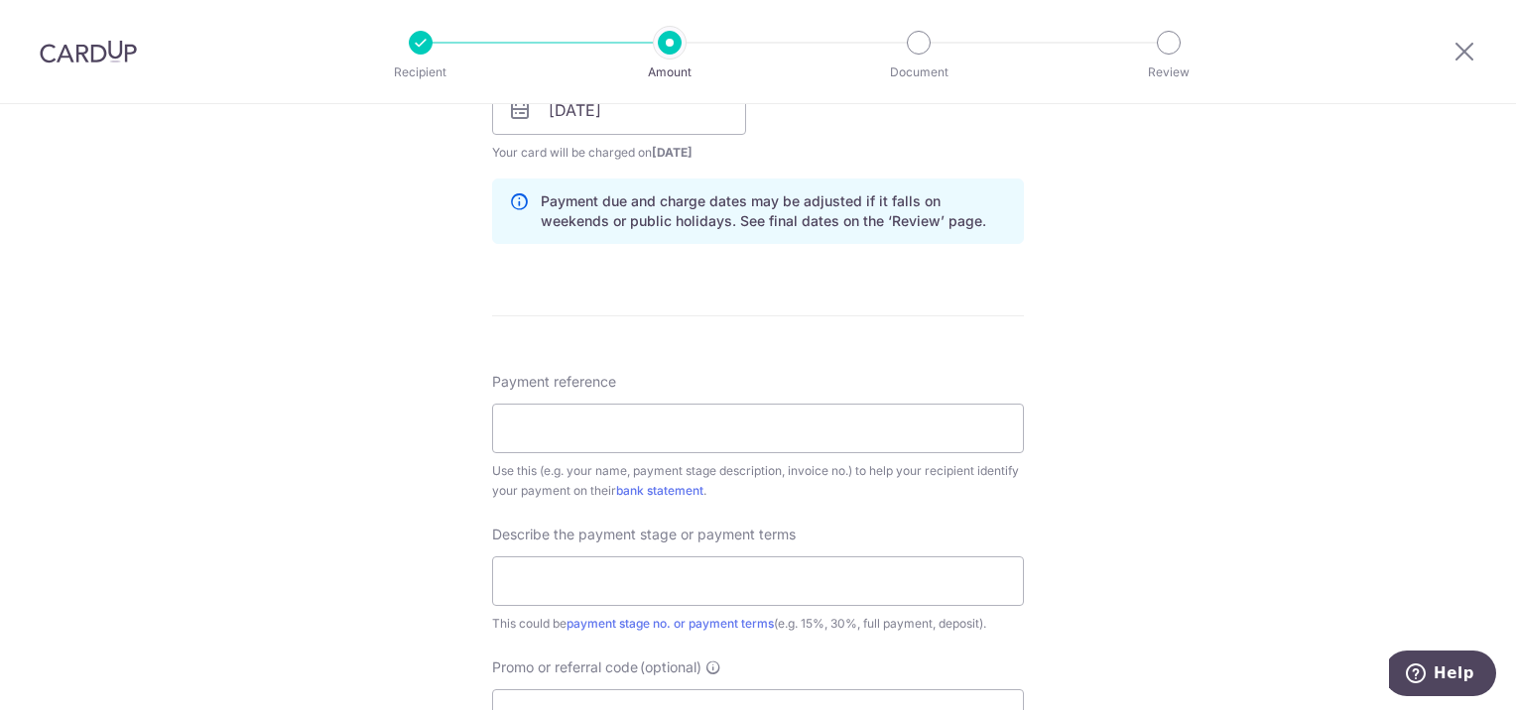
scroll to position [1139, 0]
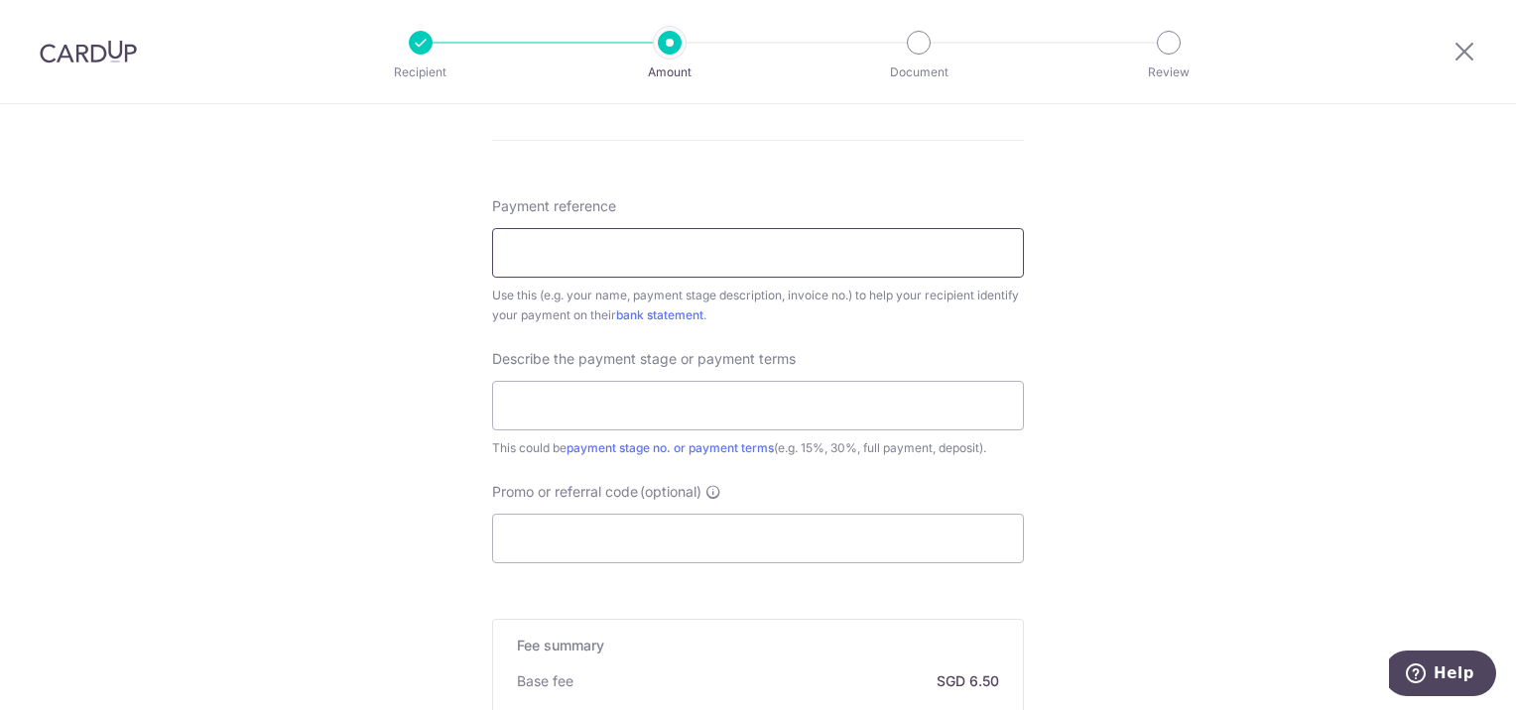
click at [545, 231] on input "Payment reference" at bounding box center [758, 253] width 532 height 50
type input "S"
type input "0"
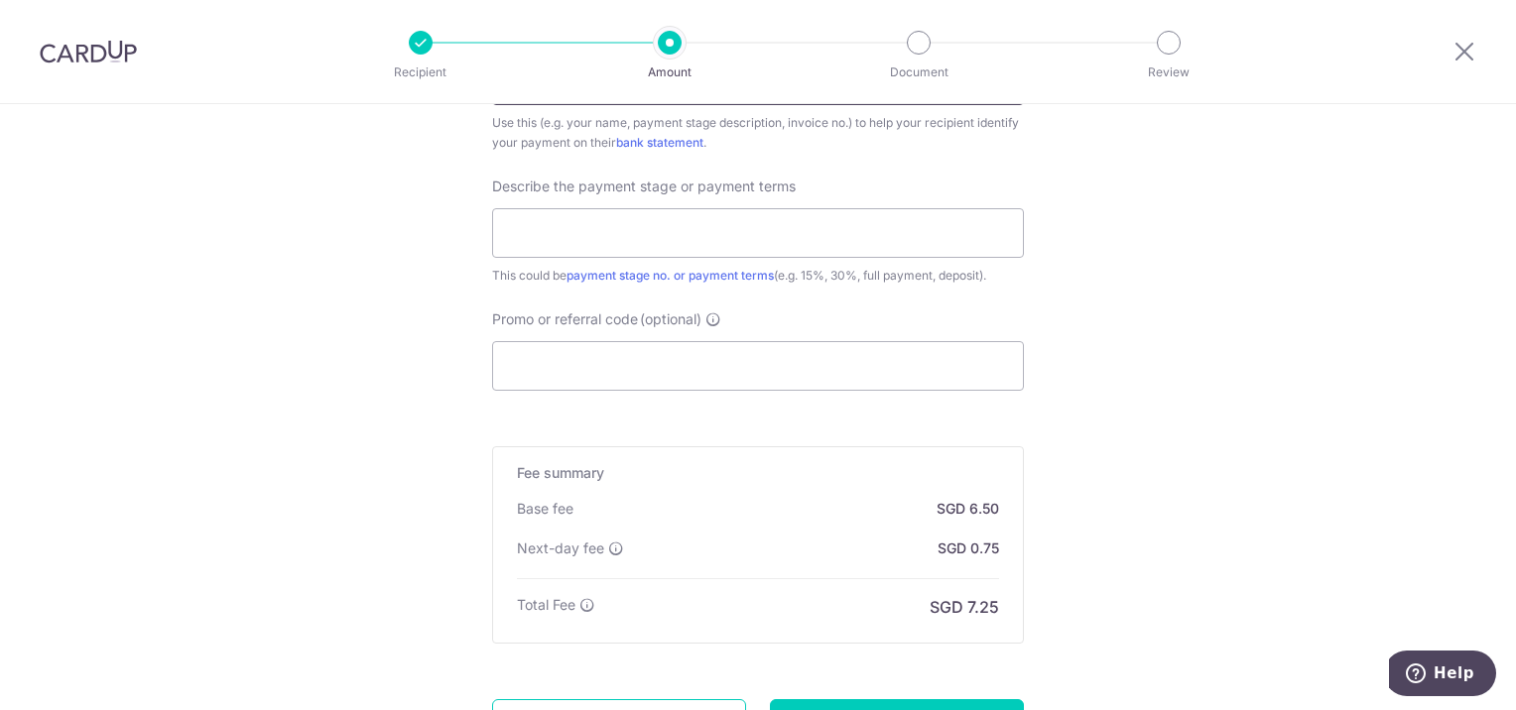
scroll to position [1496, 0]
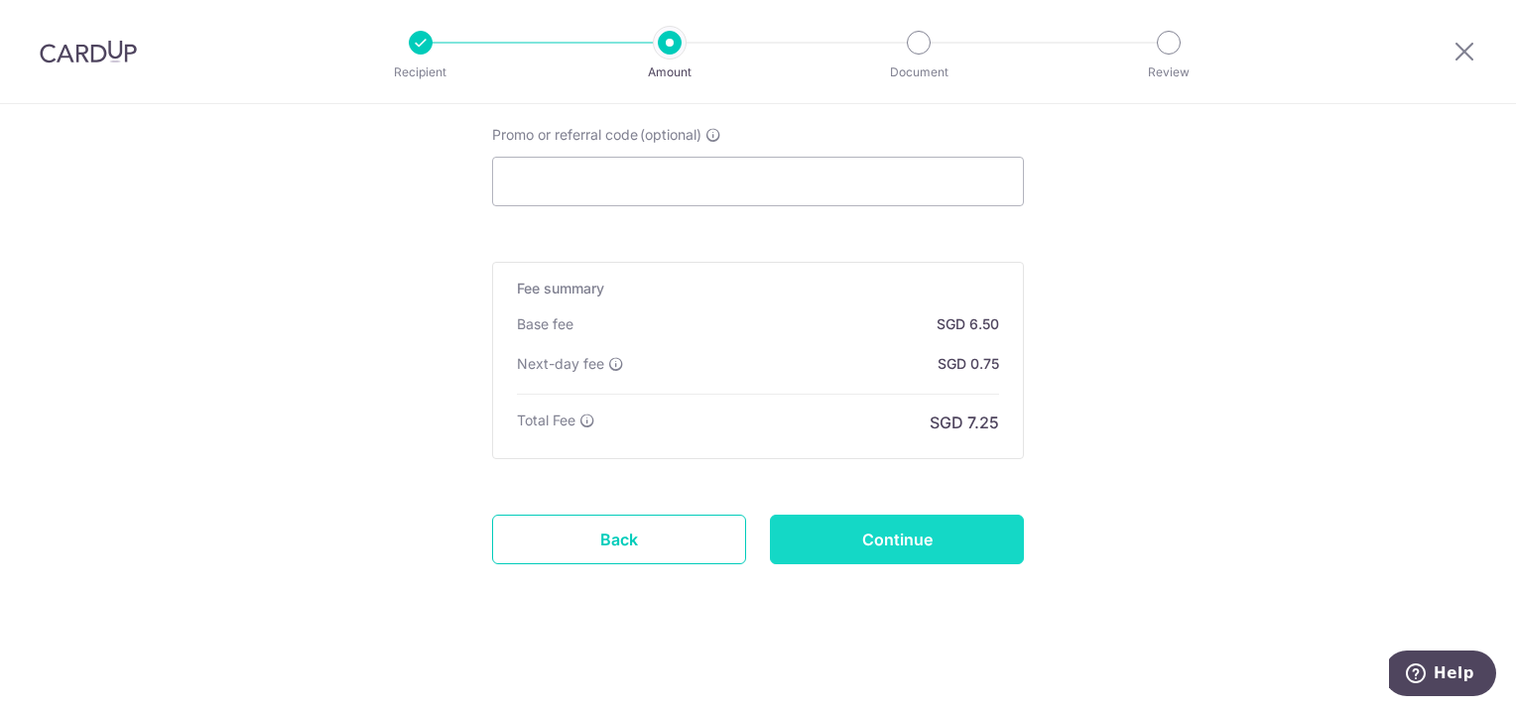
type input "12538"
click at [842, 527] on input "Continue" at bounding box center [897, 540] width 254 height 50
type input "Create Schedule"
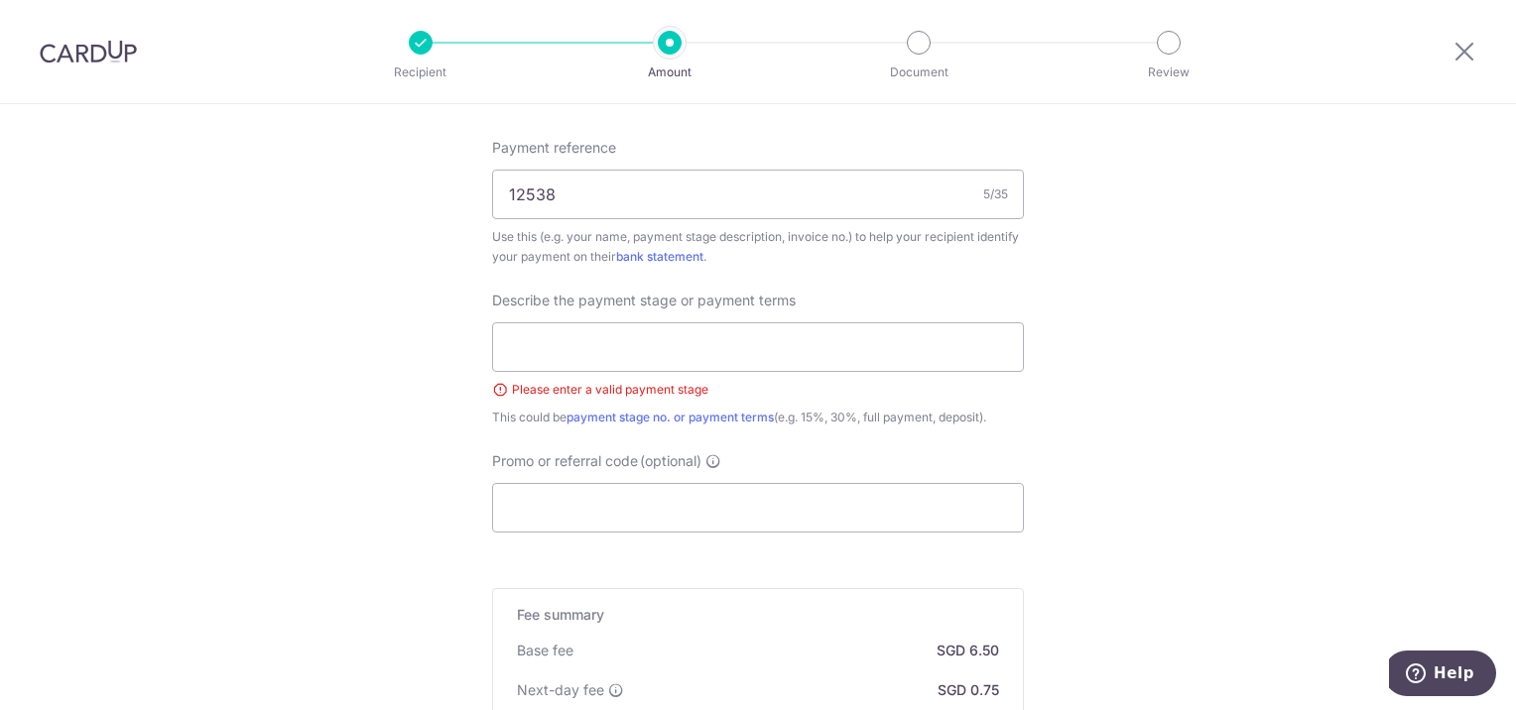
scroll to position [1197, 0]
click at [591, 362] on input "text" at bounding box center [758, 348] width 532 height 50
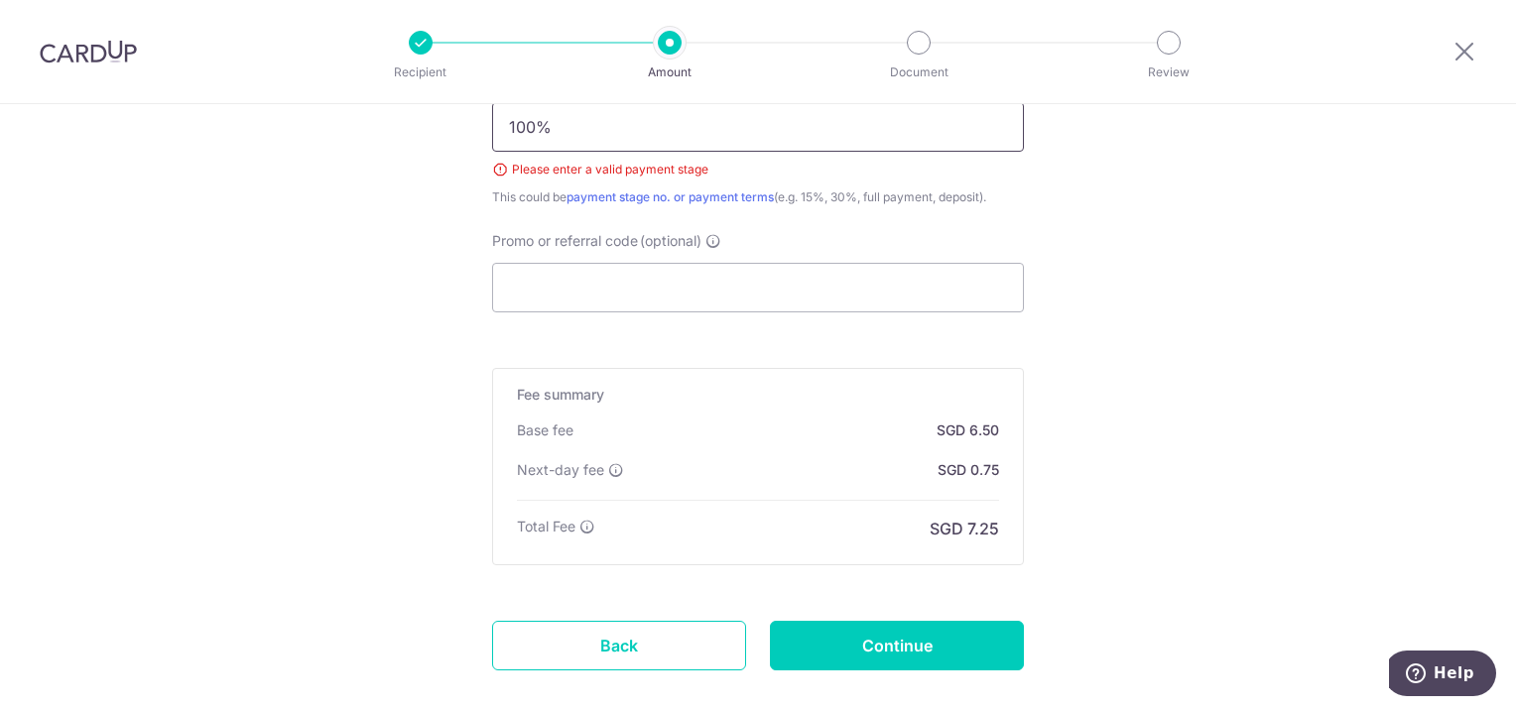
scroll to position [1524, 0]
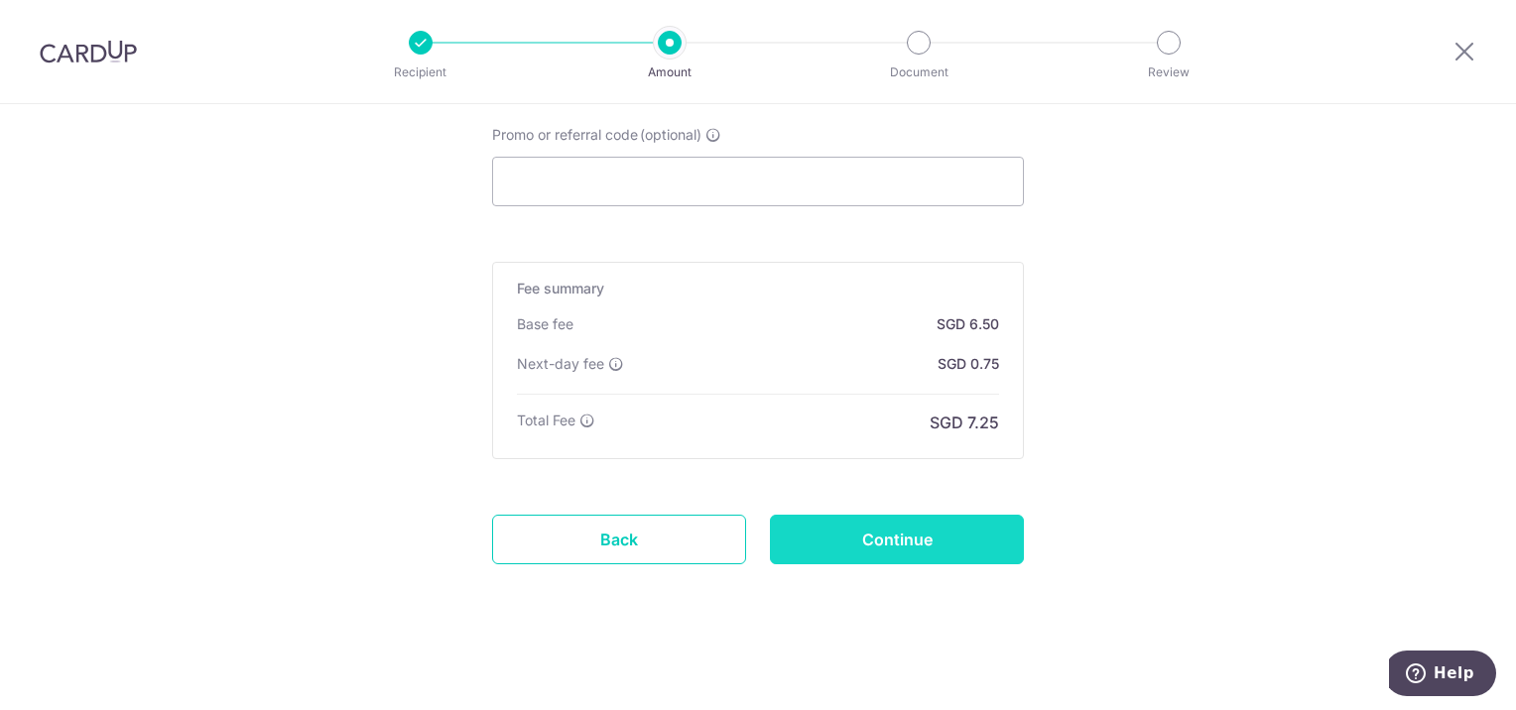
type input "100%"
click at [891, 516] on input "Continue" at bounding box center [897, 540] width 254 height 50
type input "Create Schedule"
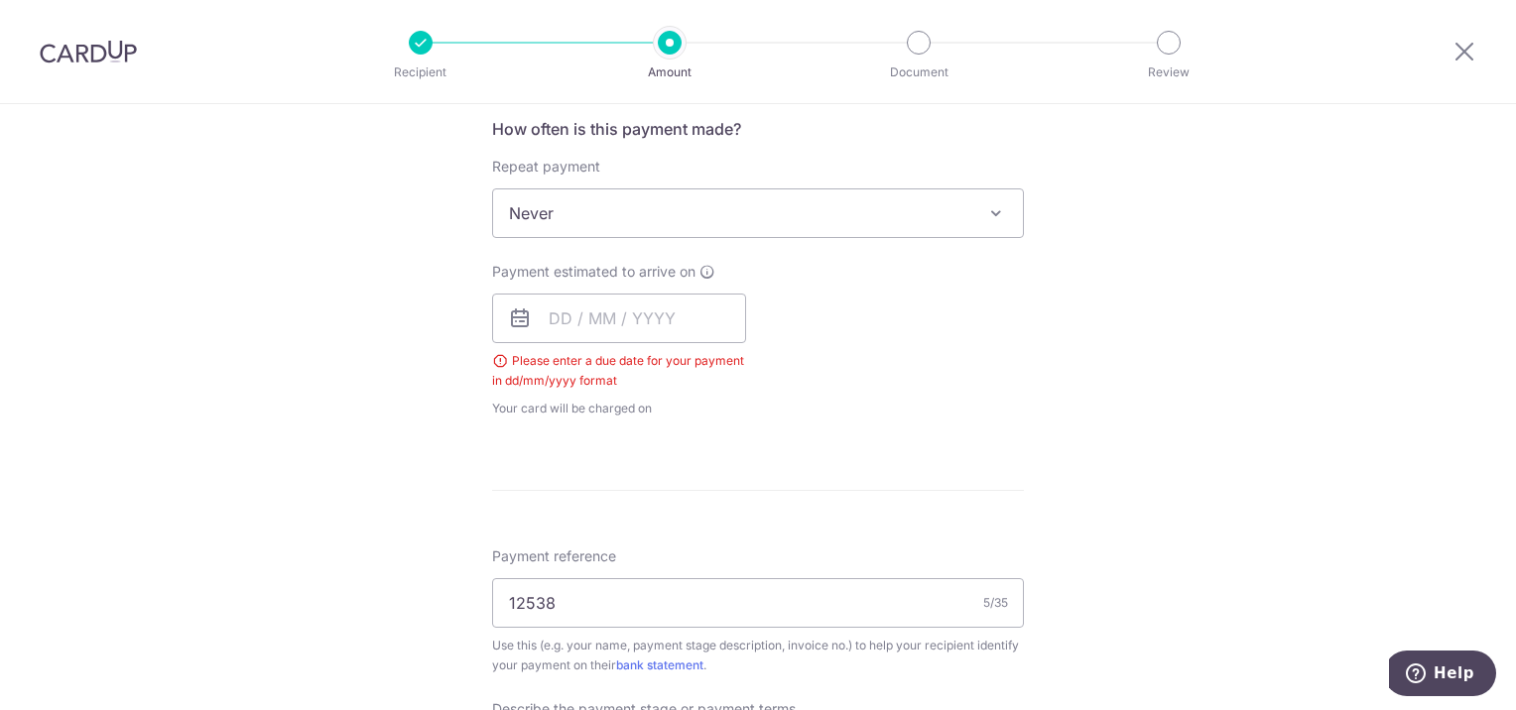
scroll to position [754, 0]
click at [665, 326] on input "text" at bounding box center [619, 320] width 254 height 50
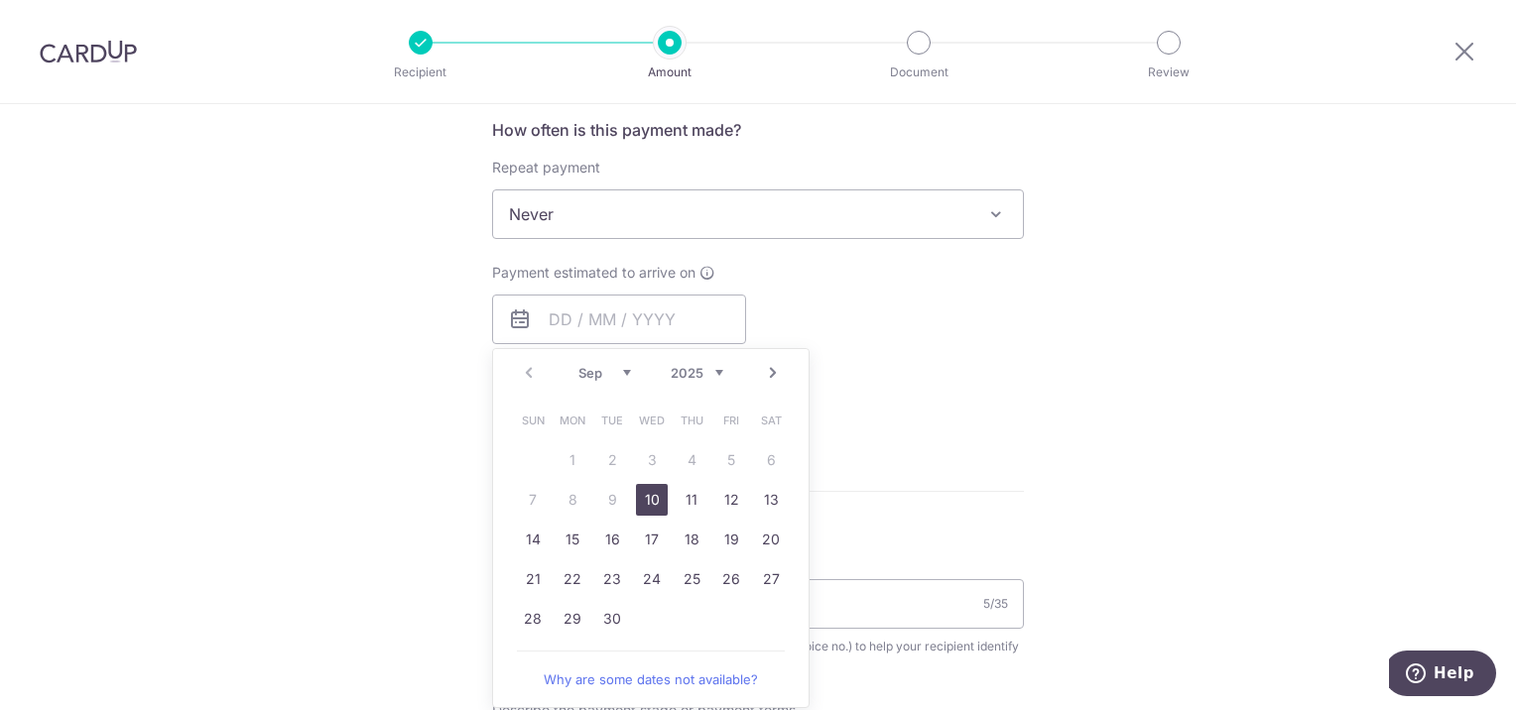
click at [661, 502] on link "10" at bounding box center [652, 500] width 32 height 32
type input "[DATE]"
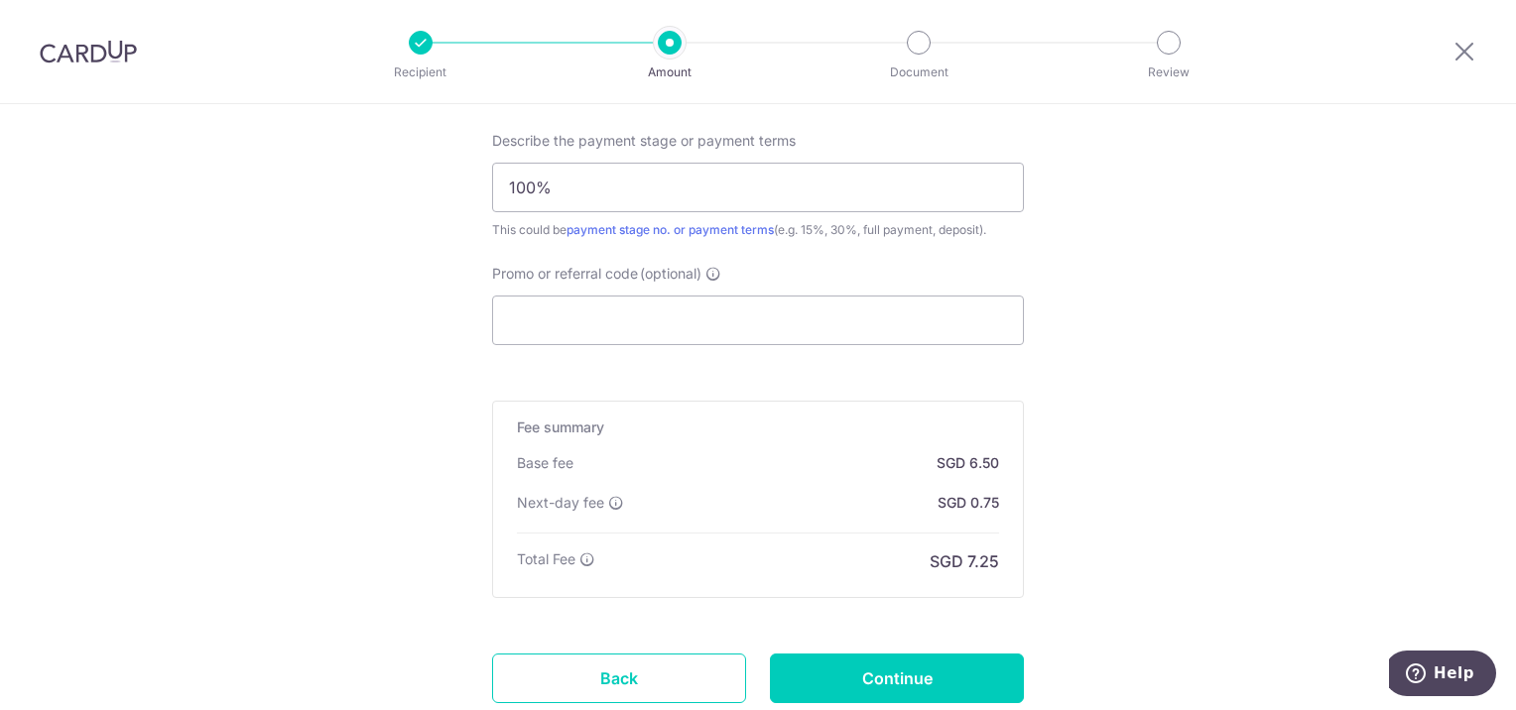
scroll to position [1495, 0]
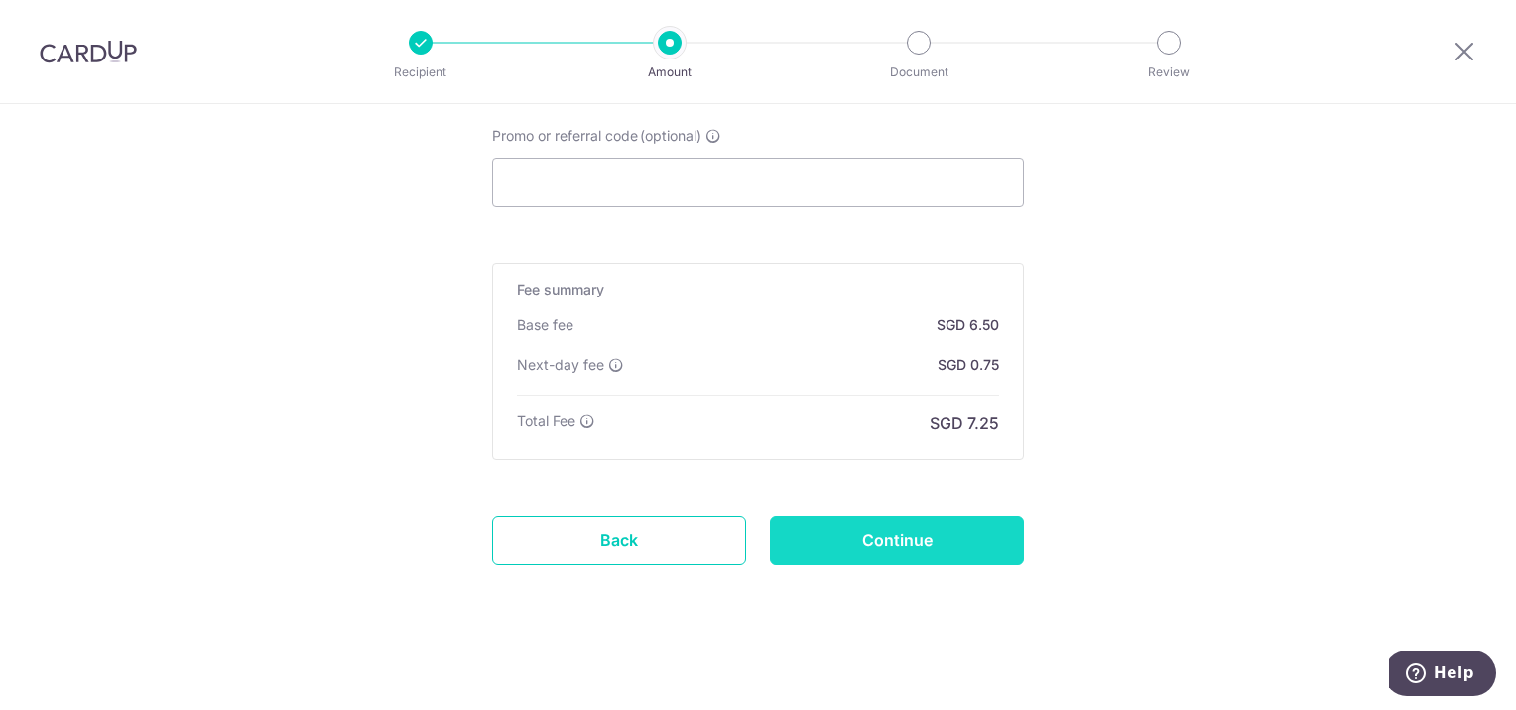
click at [920, 544] on input "Continue" at bounding box center [897, 541] width 254 height 50
type input "Create Schedule"
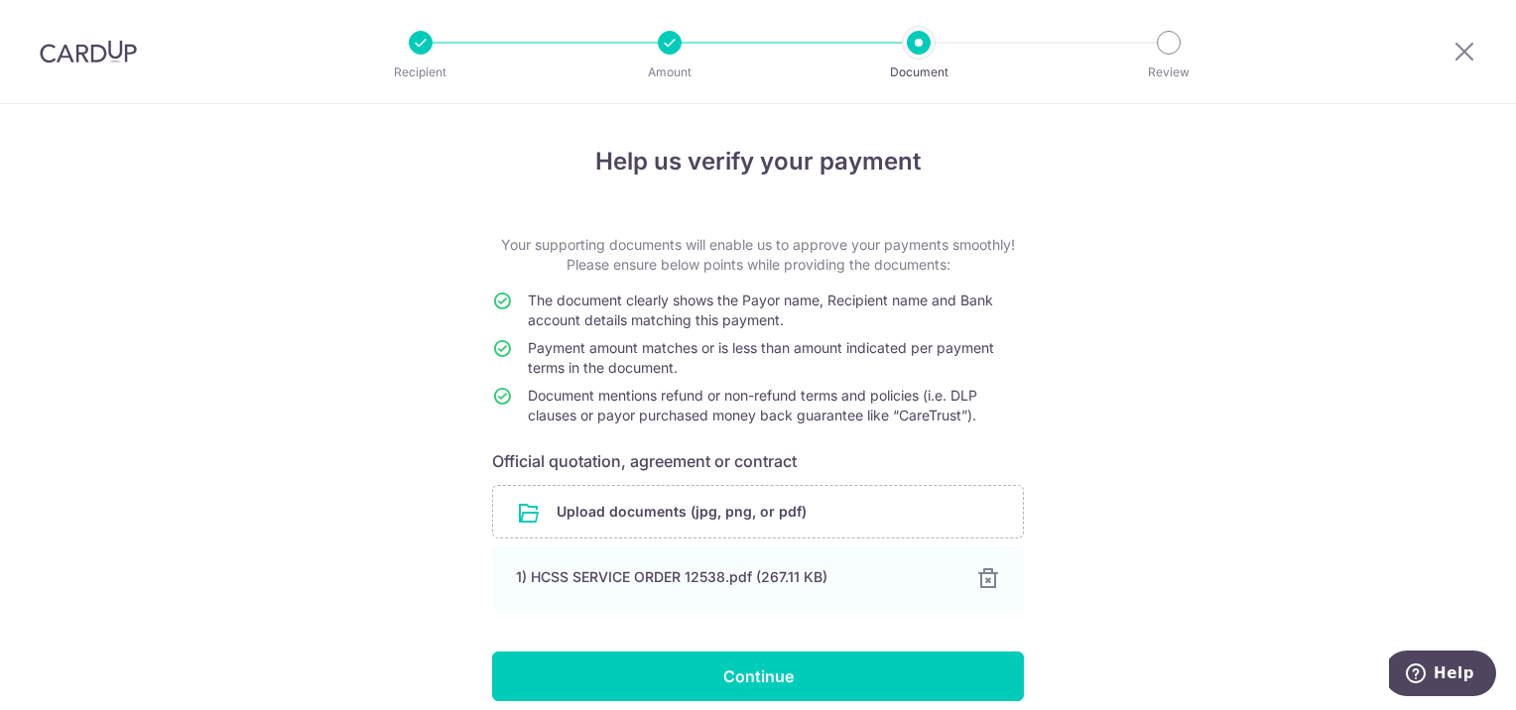
scroll to position [83, 0]
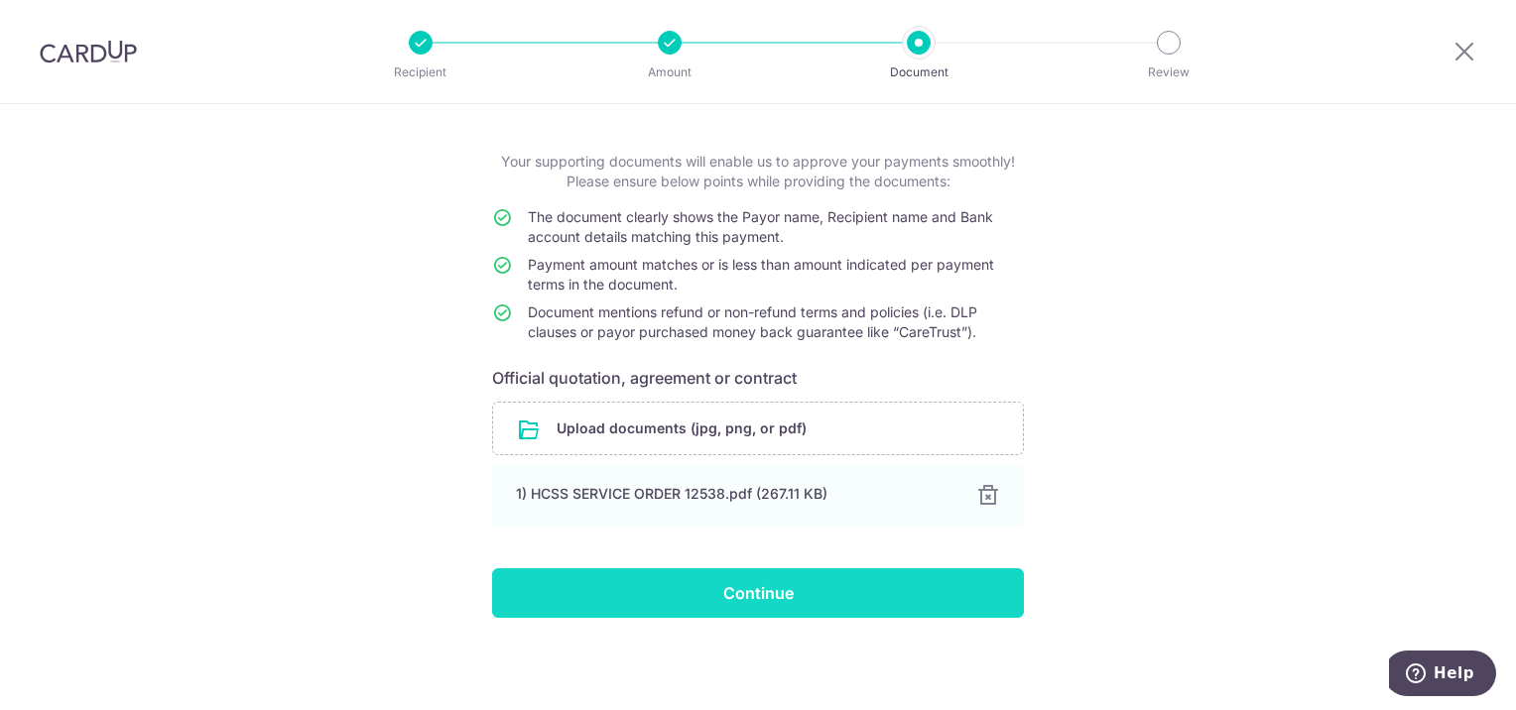
click at [762, 590] on input "Continue" at bounding box center [758, 594] width 532 height 50
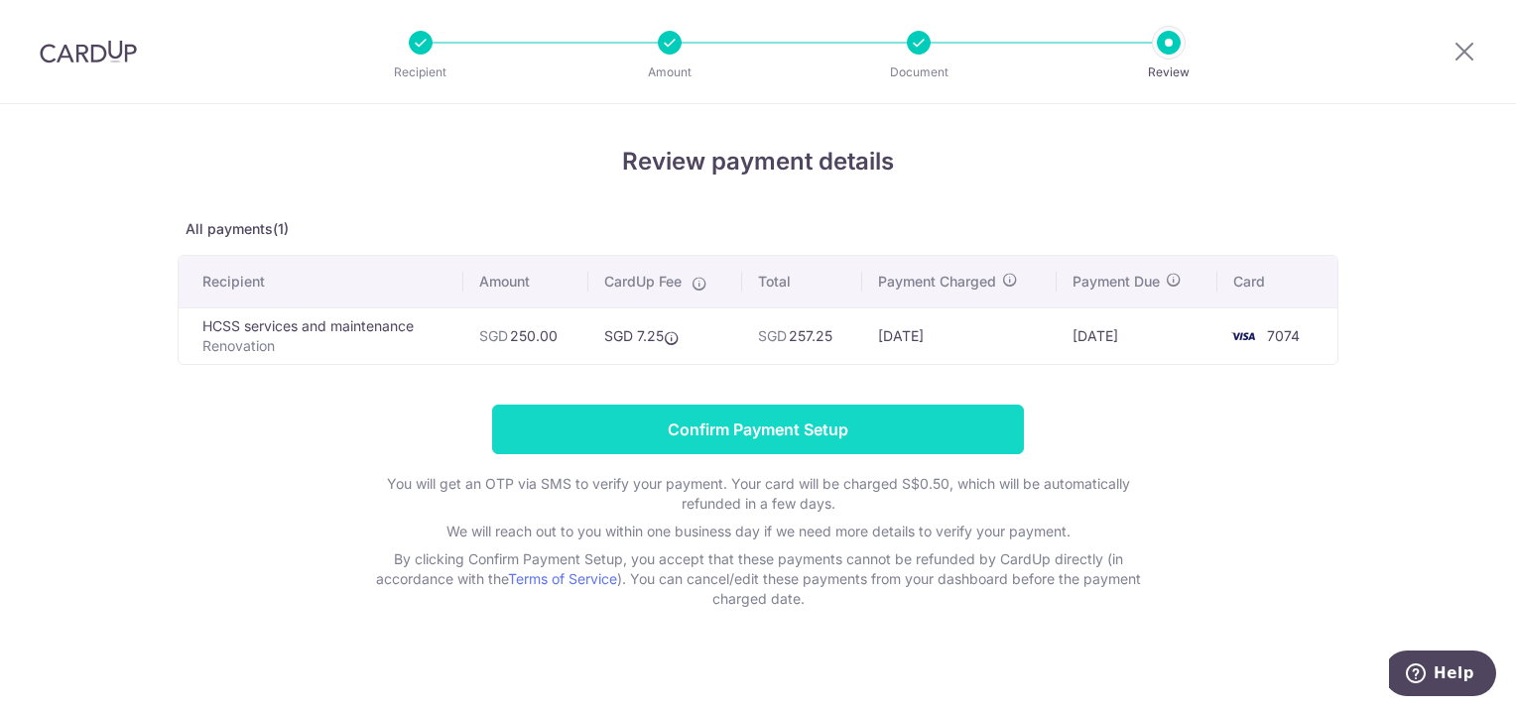
click at [786, 423] on input "Confirm Payment Setup" at bounding box center [758, 430] width 532 height 50
